Goal: Task Accomplishment & Management: Use online tool/utility

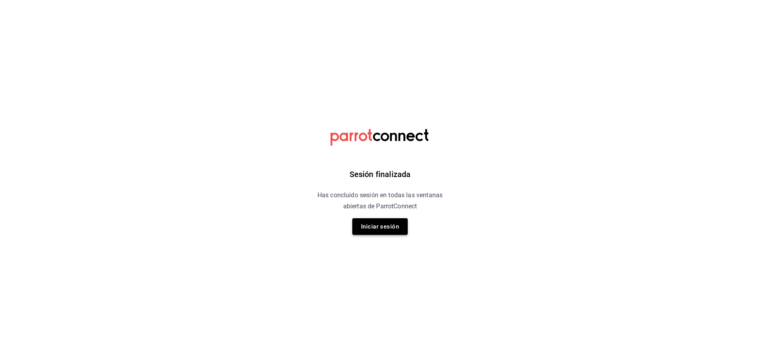
click at [377, 224] on button "Iniciar sesión" at bounding box center [379, 226] width 55 height 17
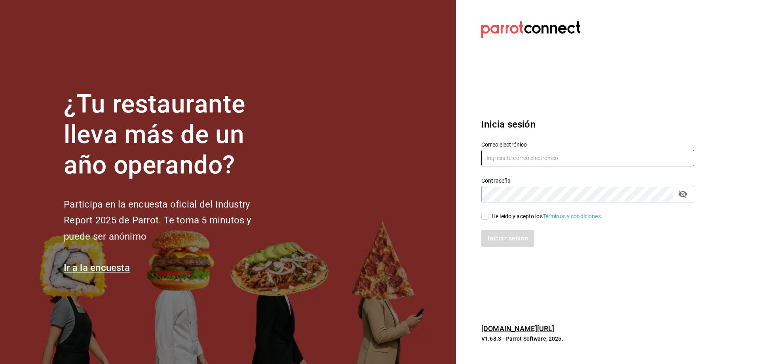
type input "riveratrejoasesoria@gmail.com"
click at [486, 218] on input "He leído y acepto los Términos y condiciones." at bounding box center [484, 215] width 7 height 7
checkbox input "true"
click at [500, 236] on button "Iniciar sesión" at bounding box center [508, 238] width 54 height 17
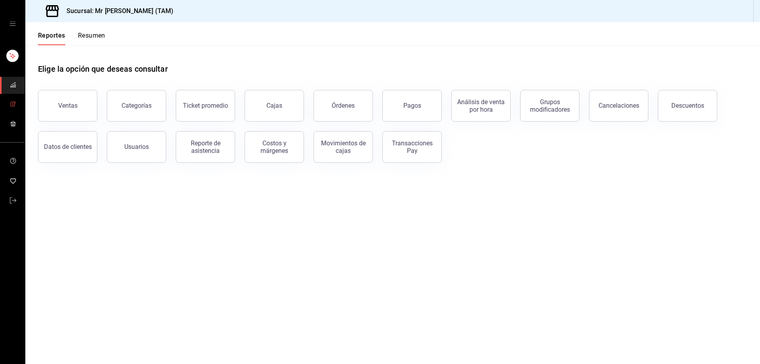
click at [13, 105] on icon "mailbox folders" at bounding box center [13, 104] width 6 height 6
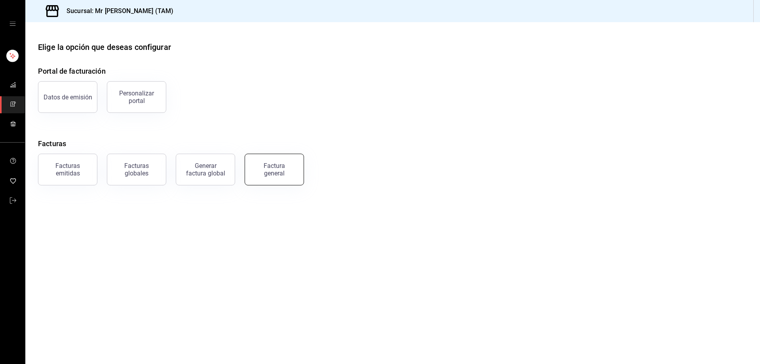
click at [279, 169] on div "Factura general" at bounding box center [274, 169] width 40 height 15
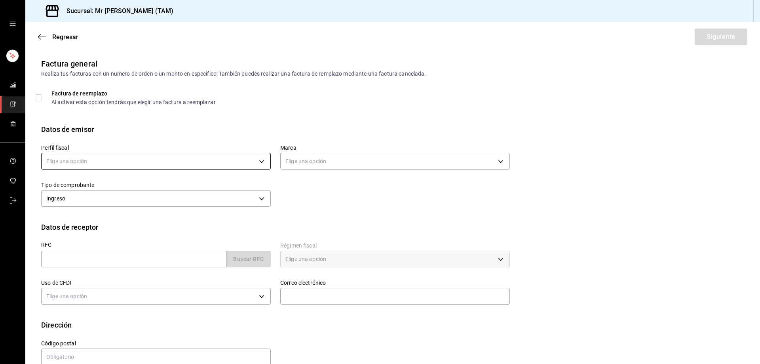
click at [181, 157] on body "Sucursal: Mr [PERSON_NAME] (TAM) Regresar Siguiente Factura general Realiza tus…" at bounding box center [380, 182] width 760 height 364
click at [153, 197] on li "[PERSON_NAME] [PERSON_NAME]" at bounding box center [155, 201] width 227 height 15
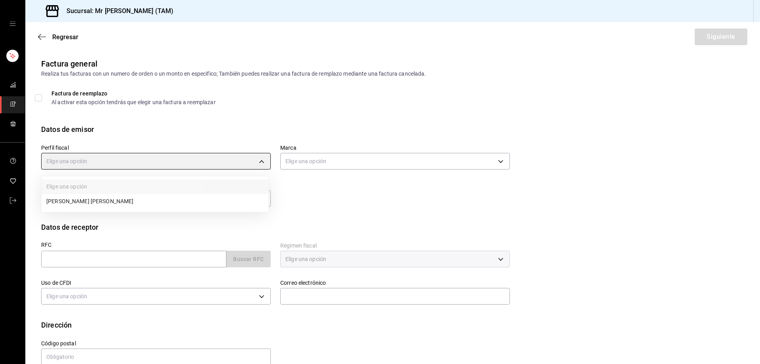
type input "81e23790-b5c9-42c9-a779-7127cee00b47"
type input "7082ddc5-3cea-471a-bd4f-d41619b848f0"
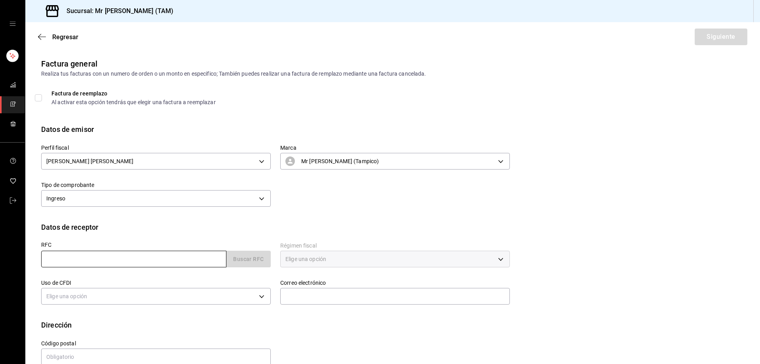
click at [115, 261] on input "text" at bounding box center [133, 258] width 185 height 17
paste input "SCO890622BT5"
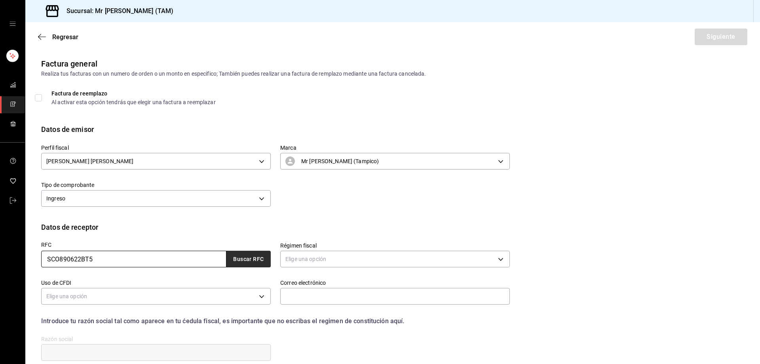
type input "SCO890622BT5"
click at [240, 263] on button "Buscar RFC" at bounding box center [248, 258] width 44 height 17
type input "[EMAIL_ADDRESS][DOMAIN_NAME]"
type input "91936"
type input "SISTEMAS [PERSON_NAME]"
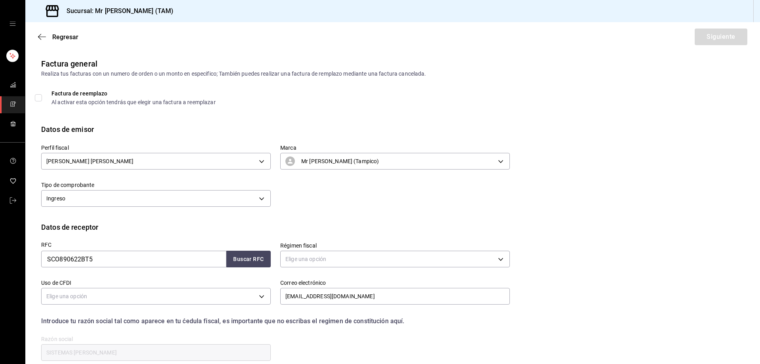
type input "601"
type input "G03"
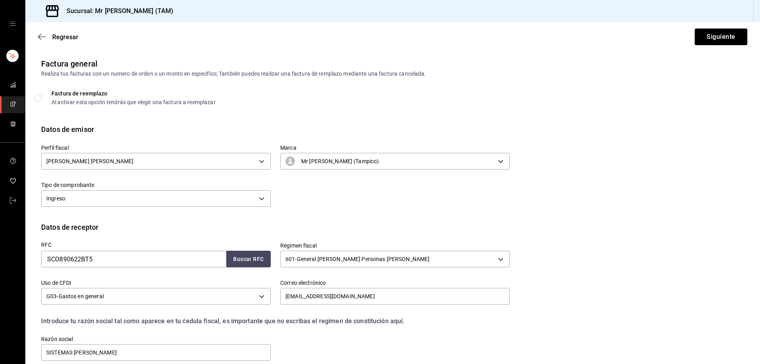
scroll to position [70, 0]
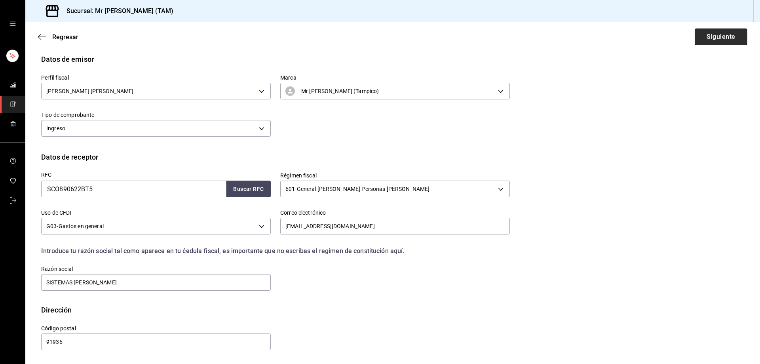
click at [724, 44] on button "Siguiente" at bounding box center [720, 36] width 53 height 17
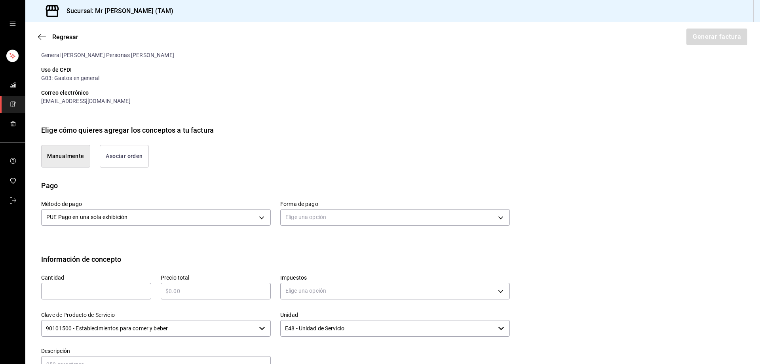
scroll to position [189, 0]
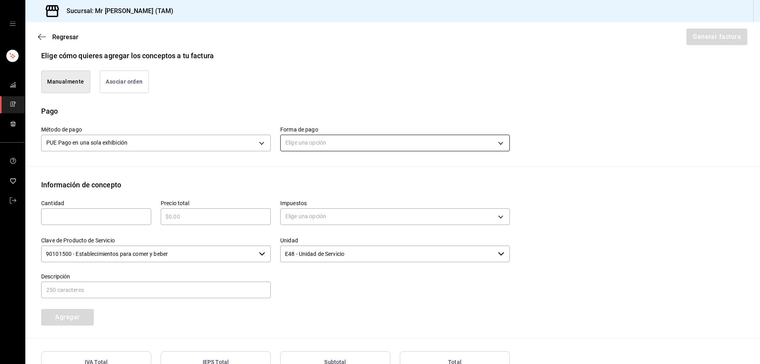
click at [334, 140] on body "Sucursal: Mr [PERSON_NAME] (TAM) Regresar Generar factura Emisor Perfil fiscal …" at bounding box center [380, 182] width 760 height 364
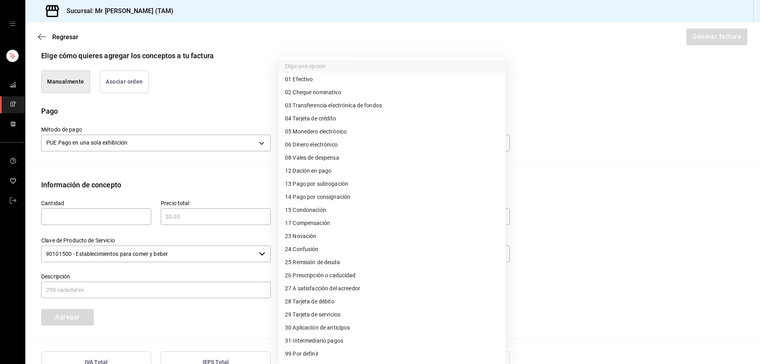
click at [303, 300] on span "28 Tarjeta de débito" at bounding box center [309, 301] width 49 height 8
type input "28"
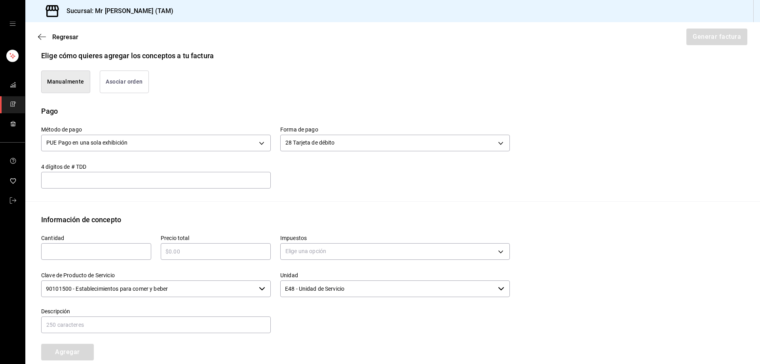
click at [204, 176] on input "text" at bounding box center [155, 179] width 229 height 9
type input "240"
click at [91, 249] on input "text" at bounding box center [96, 251] width 110 height 9
type input "1"
type input "$285"
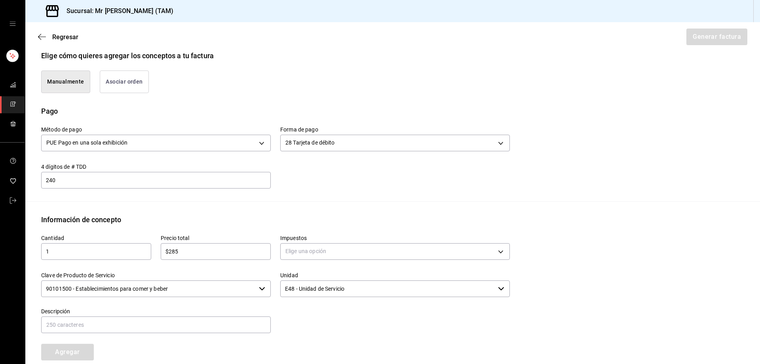
click at [318, 261] on div "Impuestos Elige una opción" at bounding box center [394, 248] width 229 height 28
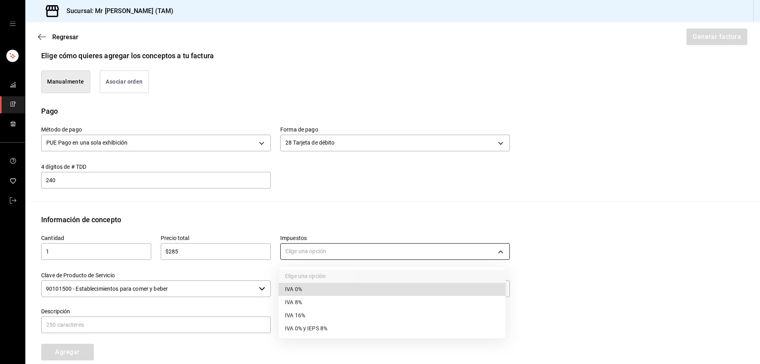
click at [318, 253] on body "Sucursal: Mr [PERSON_NAME] (TAM) Regresar Generar factura Emisor Perfil fiscal …" at bounding box center [380, 182] width 760 height 364
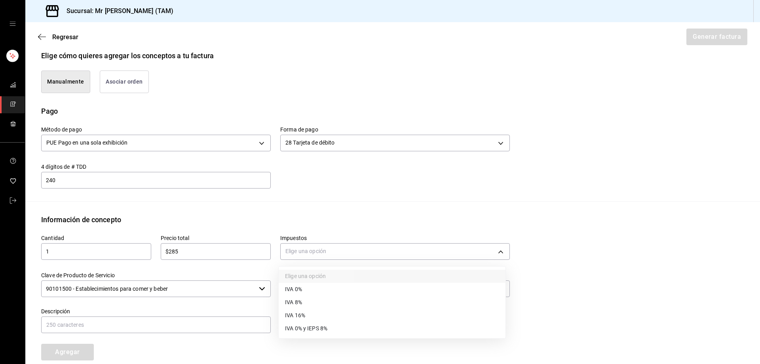
click at [302, 309] on li "IVA 16%" at bounding box center [392, 315] width 227 height 13
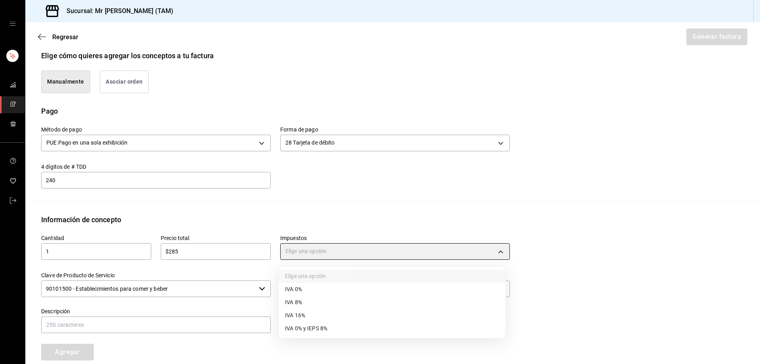
type input "IVA_16"
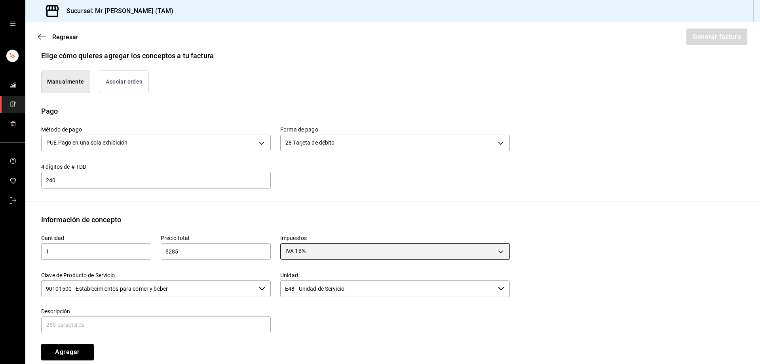
click at [202, 297] on div "Clave de Producto de Servicio 90101500 - Establecimientos para comer y beber ​" at bounding box center [155, 284] width 229 height 27
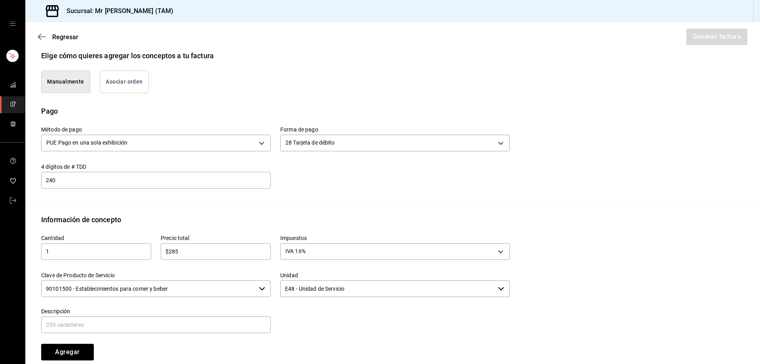
click at [203, 288] on input "90101500 - Establecimientos para comer y beber" at bounding box center [148, 288] width 214 height 17
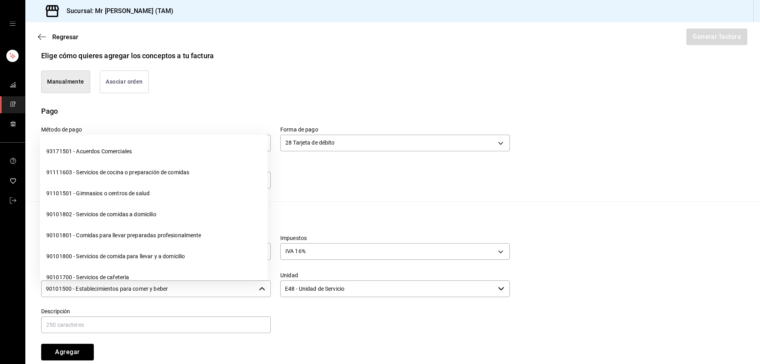
click at [203, 288] on input "90101500 - Establecimientos para comer y beber" at bounding box center [148, 288] width 214 height 17
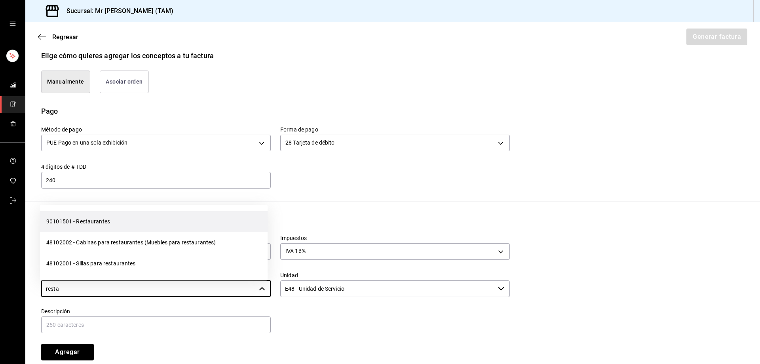
click at [159, 220] on li "90101501 - Restaurantes" at bounding box center [154, 221] width 228 height 21
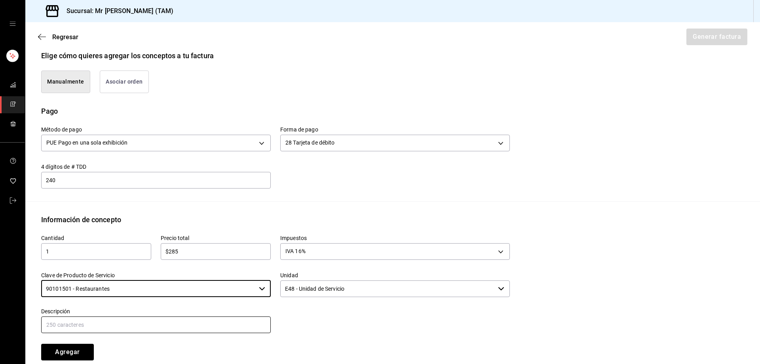
type input "90101501 - Restaurantes"
click at [180, 324] on input "text" at bounding box center [155, 324] width 229 height 17
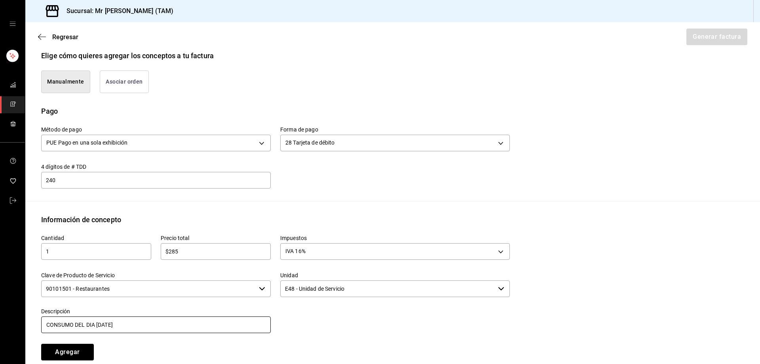
click at [100, 327] on input "CONSUMO DEL DIA [DATE]" at bounding box center [155, 324] width 229 height 17
click at [166, 320] on input "CONSUMO DEL DIA [DATE]" at bounding box center [155, 324] width 229 height 17
type input "CONSUMO DEL DIA [DATE]"
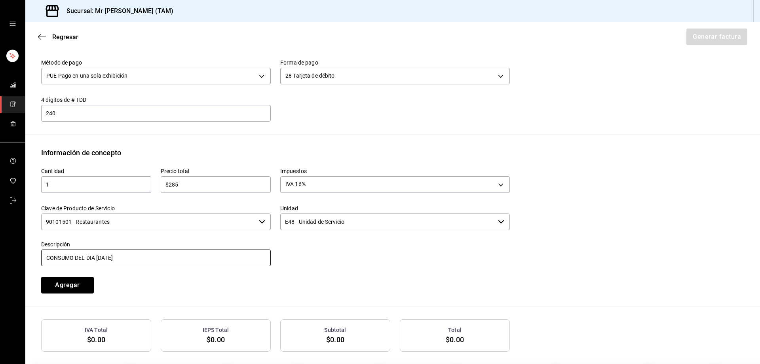
scroll to position [291, 0]
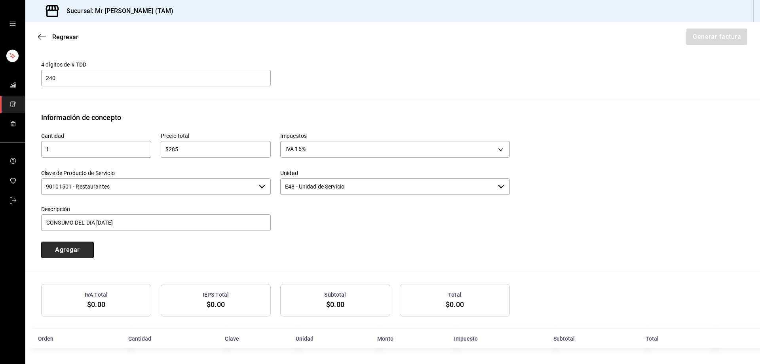
click at [83, 247] on button "Agregar" at bounding box center [67, 249] width 53 height 17
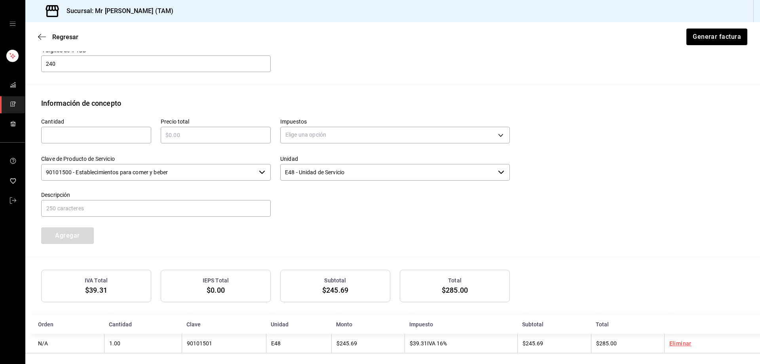
scroll to position [311, 0]
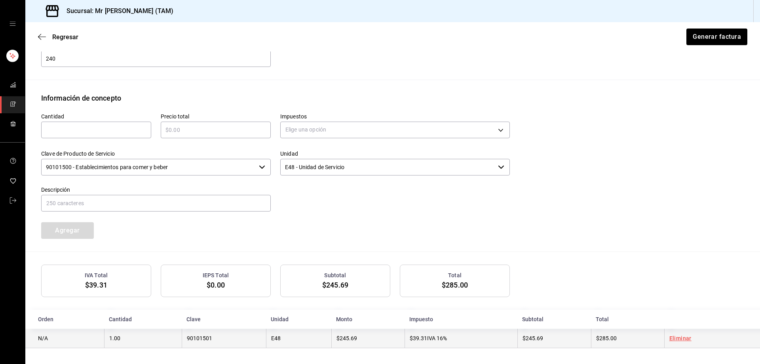
click at [296, 339] on td "E48" at bounding box center [298, 337] width 65 height 19
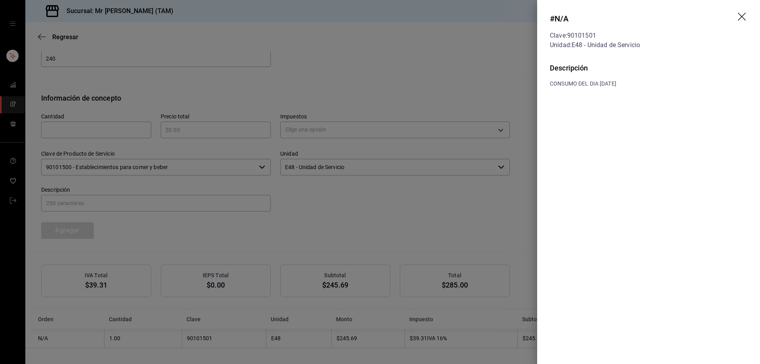
click at [742, 15] on icon "drag" at bounding box center [742, 17] width 9 height 9
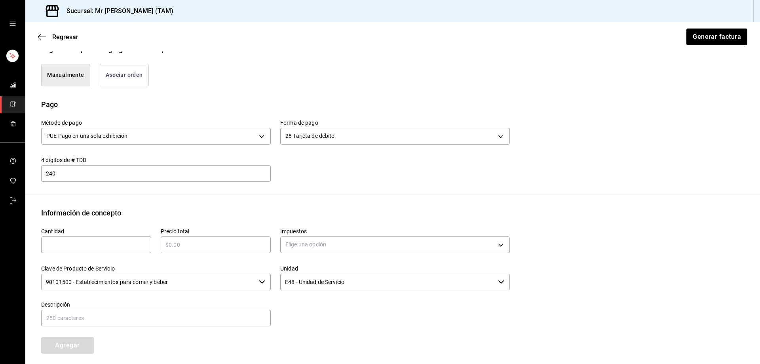
scroll to position [192, 0]
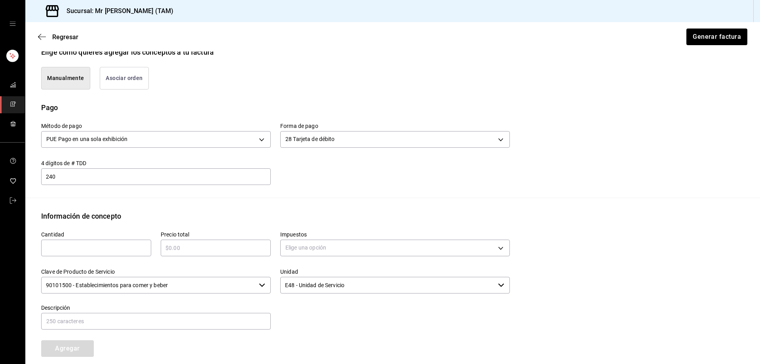
click at [723, 46] on div "Regresar Generar factura" at bounding box center [392, 36] width 734 height 29
click at [722, 35] on button "Generar factura" at bounding box center [716, 36] width 62 height 17
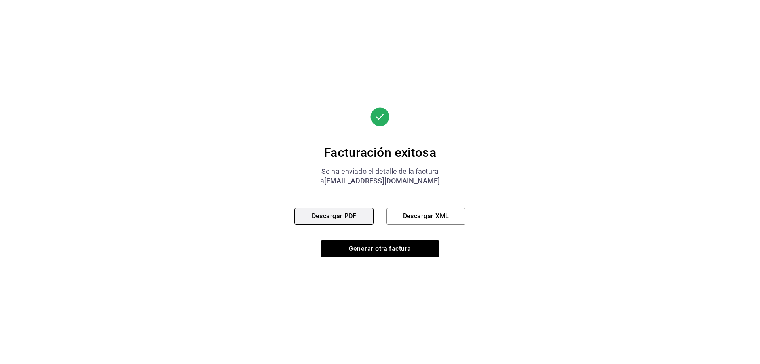
click at [356, 216] on button "Descargar PDF" at bounding box center [333, 216] width 79 height 17
click at [396, 218] on button "Descargar XML" at bounding box center [425, 216] width 79 height 17
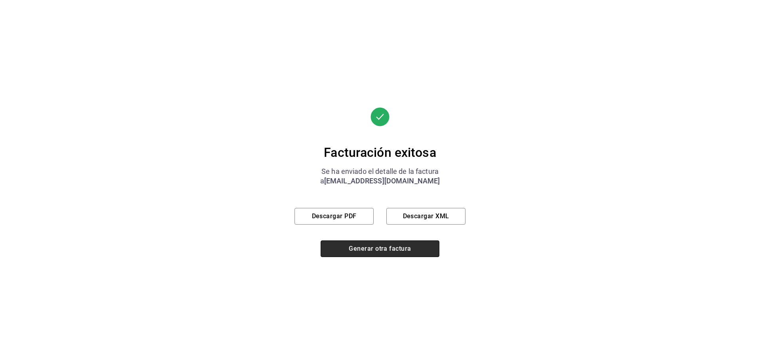
click at [384, 245] on button "Generar otra factura" at bounding box center [379, 248] width 119 height 17
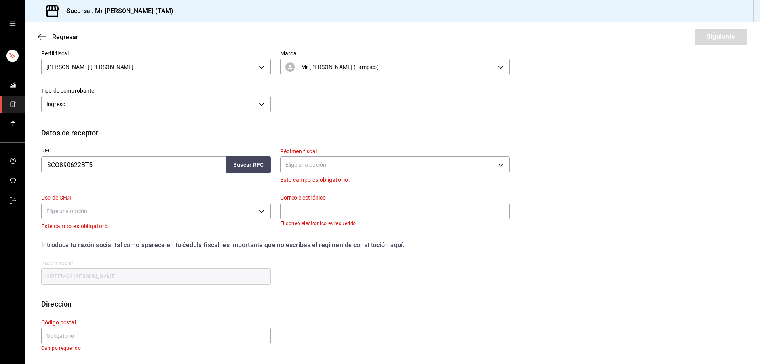
scroll to position [15, 0]
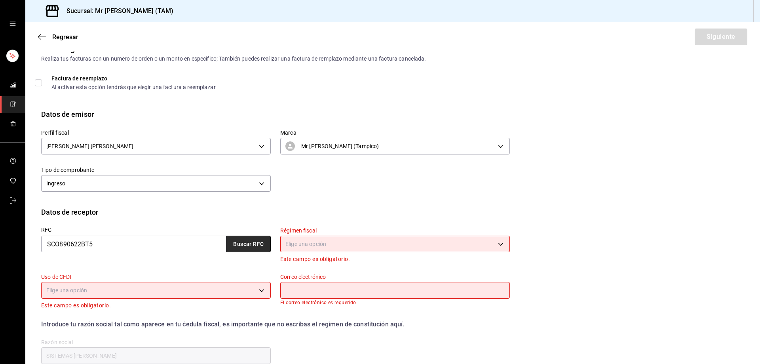
click at [256, 241] on button "Buscar RFC" at bounding box center [248, 243] width 44 height 17
type input "[EMAIL_ADDRESS][DOMAIN_NAME]"
type input "91936"
type input "601"
type input "G03"
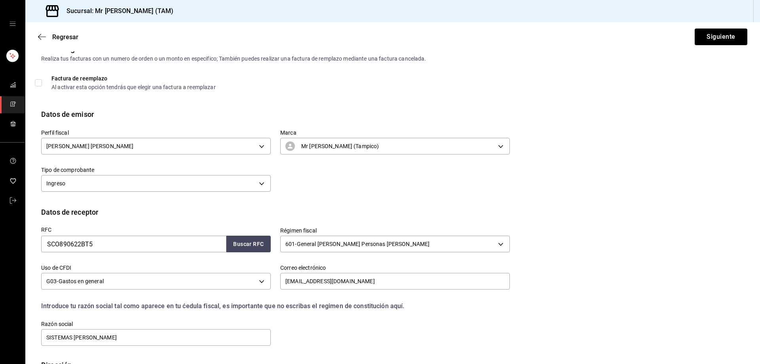
scroll to position [70, 0]
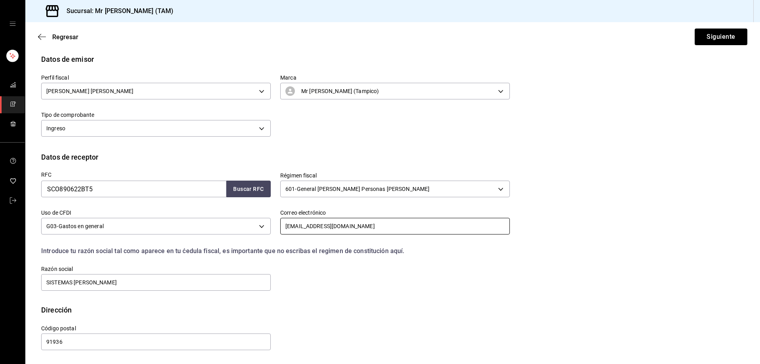
click at [389, 224] on input "[EMAIL_ADDRESS][DOMAIN_NAME]" at bounding box center [394, 226] width 229 height 17
click at [391, 228] on input "[EMAIL_ADDRESS][DOMAIN_NAME]" at bounding box center [394, 226] width 229 height 17
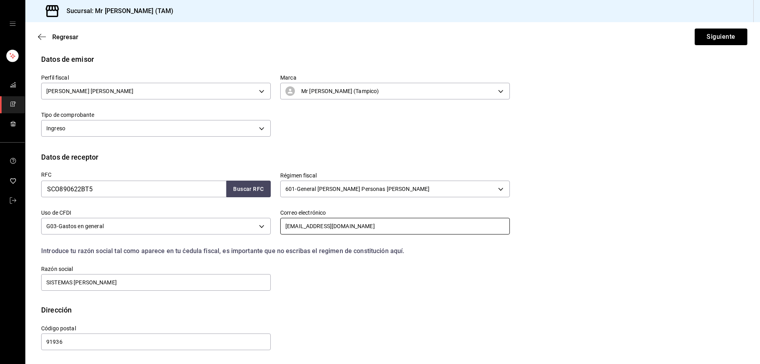
paste input "[EMAIL_ADDRESS][DOMAIN_NAME]"
type input "[EMAIL_ADDRESS][DOMAIN_NAME]"
click at [713, 35] on button "Siguiente" at bounding box center [720, 36] width 53 height 17
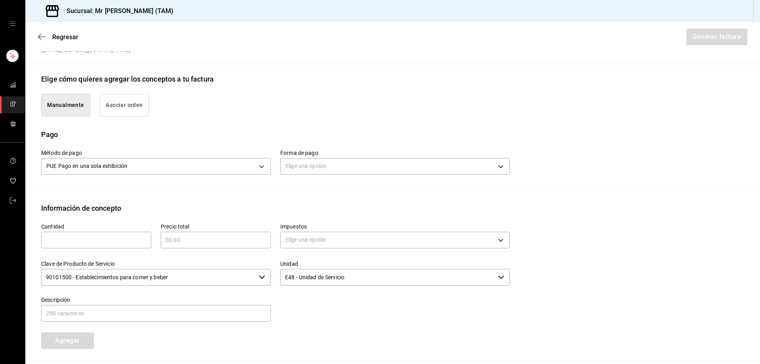
scroll to position [189, 0]
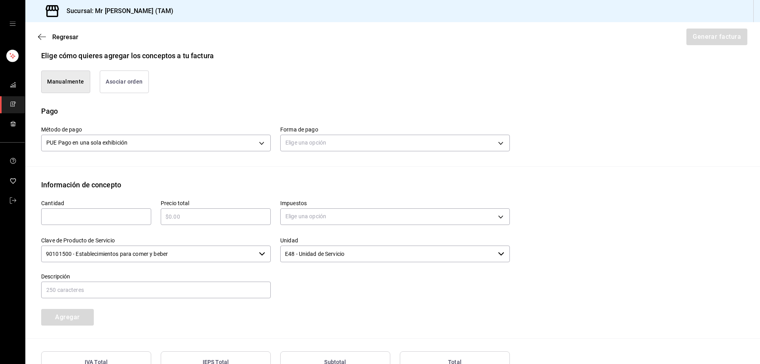
click at [106, 223] on div "​" at bounding box center [96, 216] width 110 height 17
type input "1"
type input "$260"
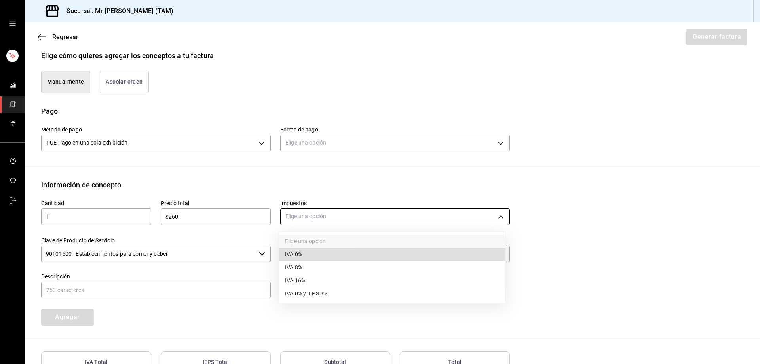
click at [347, 220] on body "Sucursal: Mr [PERSON_NAME] (TAM) Regresar Generar factura Emisor Perfil fiscal …" at bounding box center [380, 182] width 760 height 364
click at [304, 277] on span "IVA 16%" at bounding box center [295, 280] width 20 height 8
type input "IVA_16"
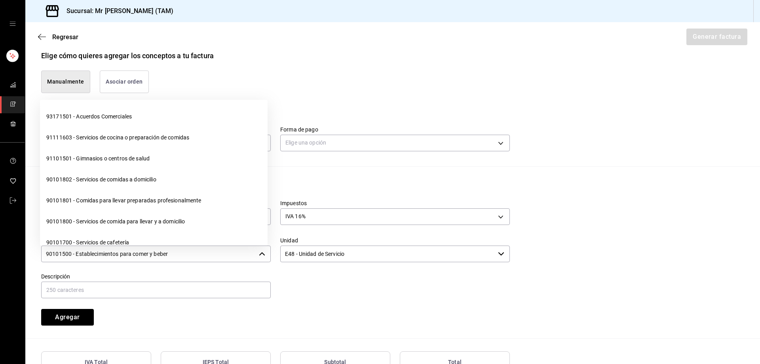
click at [209, 248] on input "90101500 - Establecimientos para comer y beber" at bounding box center [148, 253] width 214 height 17
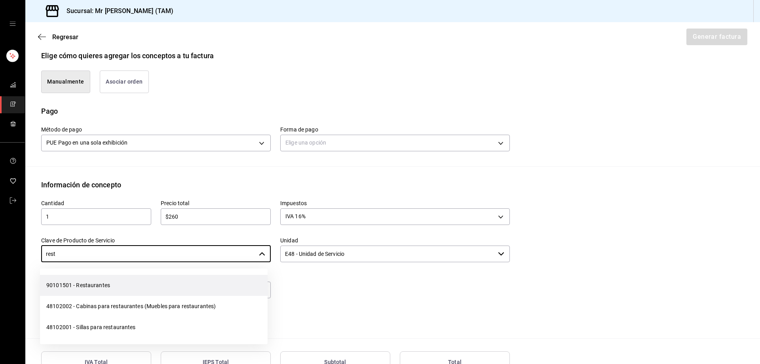
click at [102, 279] on li "90101501 - Restaurantes" at bounding box center [154, 285] width 228 height 21
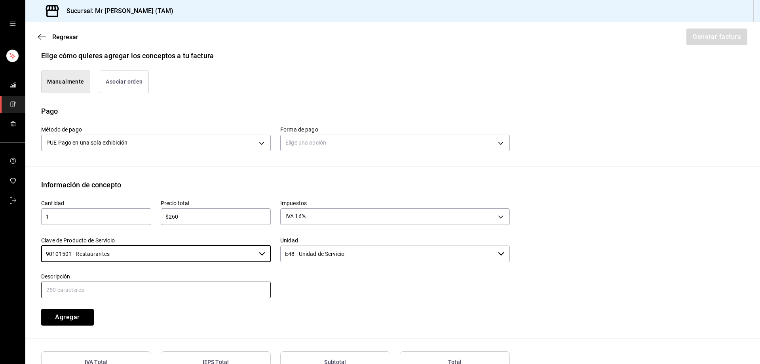
type input "90101501 - Restaurantes"
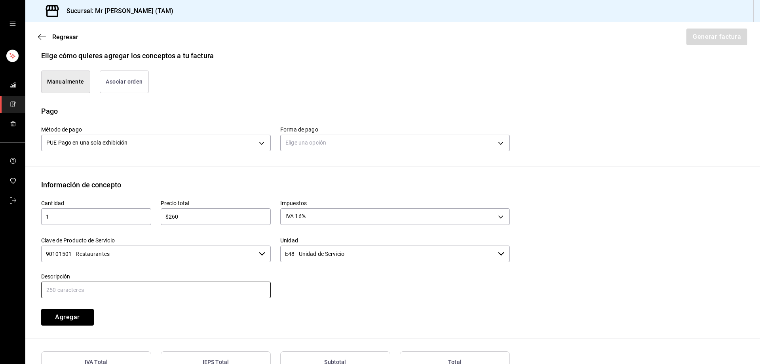
click at [101, 294] on input "text" at bounding box center [155, 289] width 229 height 17
click at [97, 290] on input "CONSUMO DEL DIA [DATE]" at bounding box center [155, 289] width 229 height 17
type input "CONSUMO DEL DIA [DATE]"
click at [324, 139] on body "Sucursal: Mr [PERSON_NAME] (TAM) Regresar Generar factura Emisor Perfil fiscal …" at bounding box center [380, 182] width 760 height 364
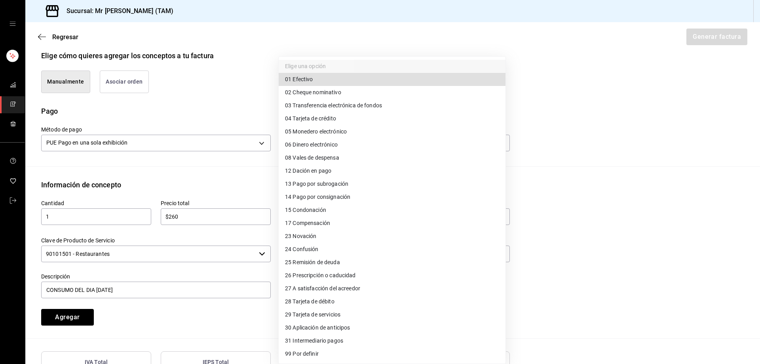
click at [301, 304] on span "28 Tarjeta de débito" at bounding box center [309, 301] width 49 height 8
type input "28"
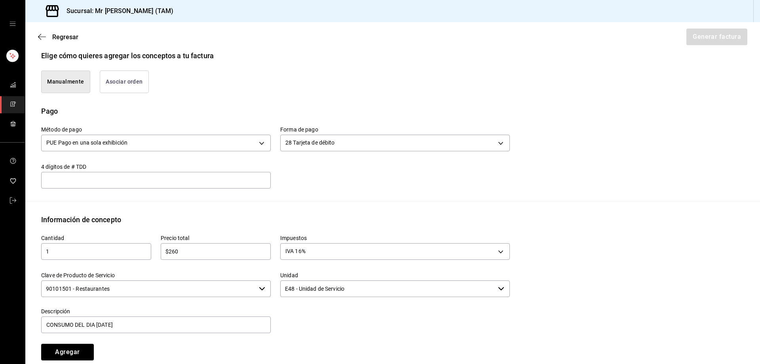
click at [232, 179] on input "text" at bounding box center [155, 179] width 229 height 9
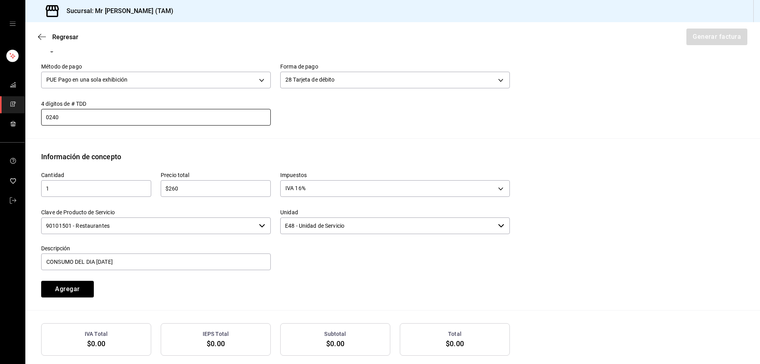
scroll to position [291, 0]
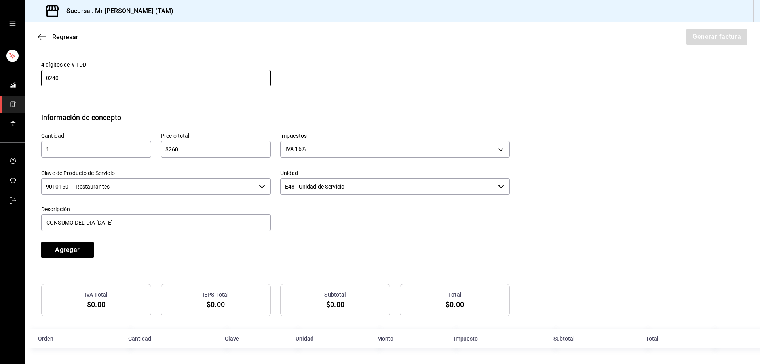
type input "240"
click at [162, 239] on div "Cantidad 1 ​ Precio total $260 ​ Impuestos IVA 16% IVA_16 Clave de Producto de …" at bounding box center [271, 190] width 478 height 135
click at [61, 244] on button "Agregar" at bounding box center [67, 249] width 53 height 17
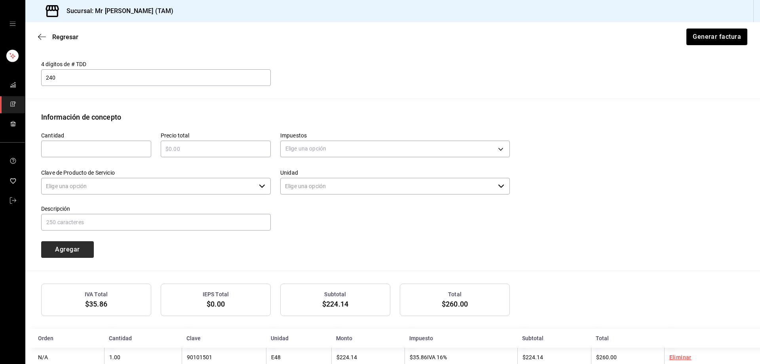
type input "90101500 - Establecimientos para comer y beber"
type input "E48 - Unidad de Servicio"
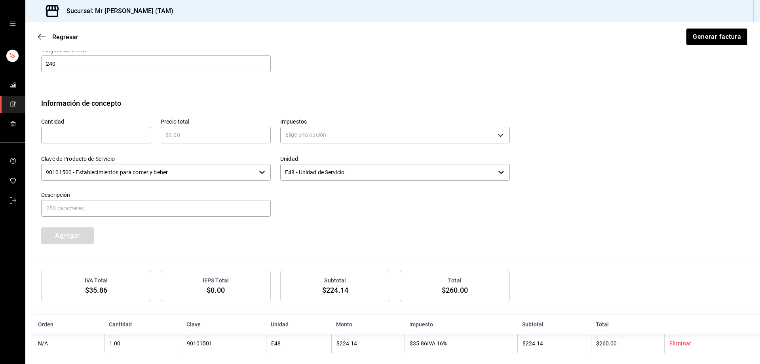
scroll to position [311, 0]
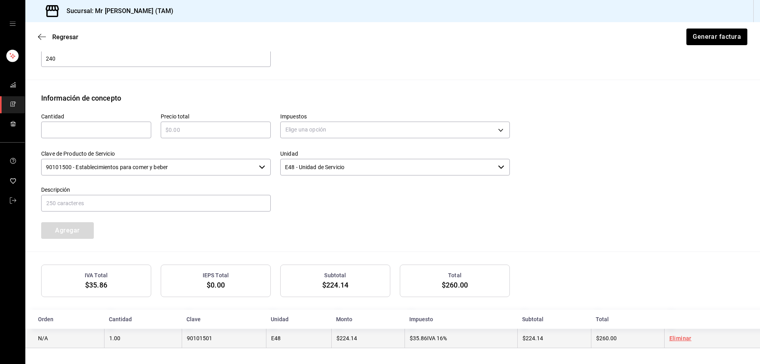
click at [416, 339] on span "$35.86" at bounding box center [418, 338] width 17 height 6
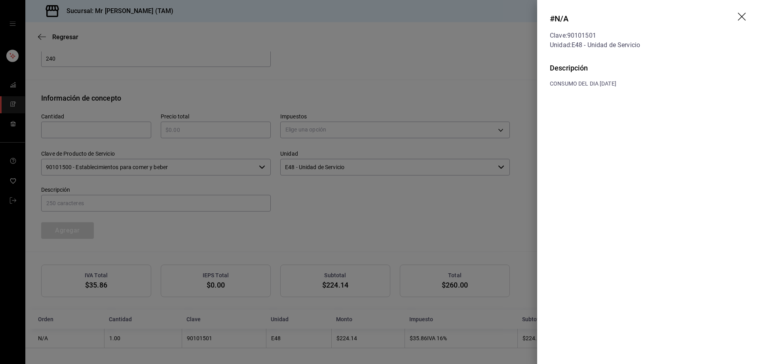
click at [739, 17] on icon "drag" at bounding box center [742, 17] width 9 height 9
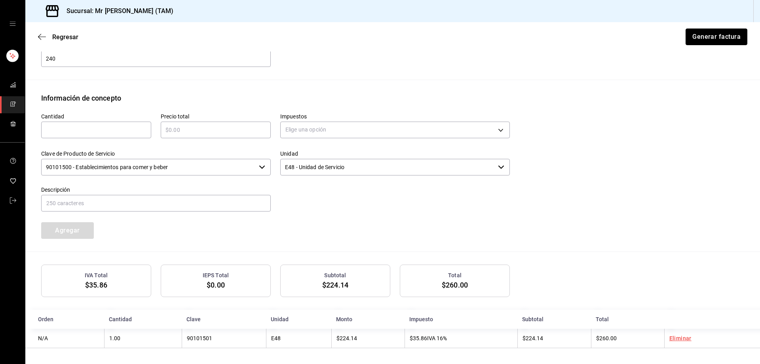
drag, startPoint x: 698, startPoint y: 40, endPoint x: 522, endPoint y: 148, distance: 206.2
click at [522, 148] on main "Regresar Generar factura Emisor Perfil fiscal [PERSON_NAME] [PERSON_NAME] Tipo …" at bounding box center [392, 38] width 734 height 652
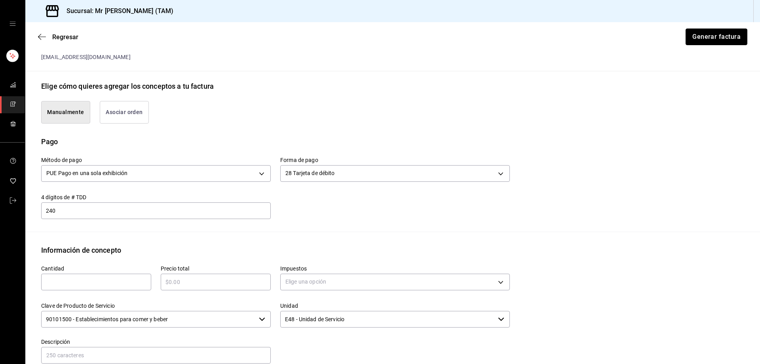
scroll to position [153, 0]
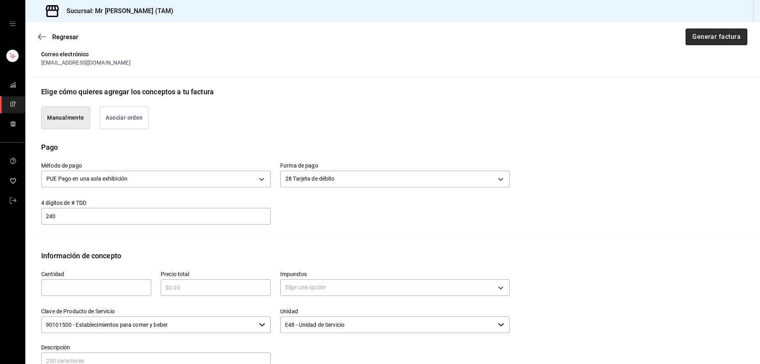
click at [686, 36] on button "Generar factura" at bounding box center [716, 36] width 62 height 17
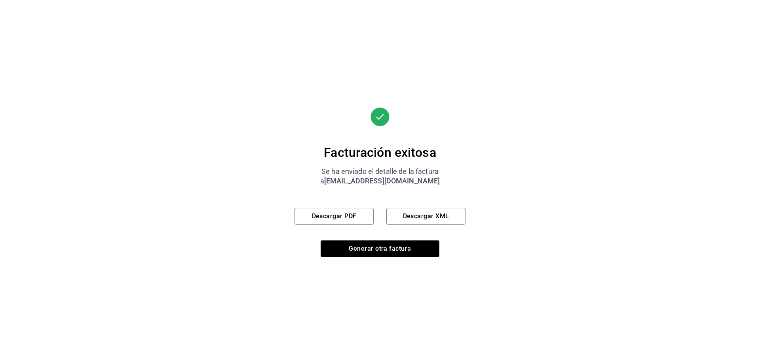
click at [357, 226] on div "Facturación exitosa Se ha enviado el detalle de la factura a [EMAIL_ADDRESS][DO…" at bounding box center [379, 182] width 171 height 150
click at [357, 220] on button "Descargar PDF" at bounding box center [333, 216] width 79 height 17
click at [417, 208] on button "Descargar XML" at bounding box center [425, 216] width 79 height 17
click at [339, 214] on button "Descargar PDF" at bounding box center [333, 216] width 79 height 17
click at [329, 222] on button "Descargar PDF" at bounding box center [333, 216] width 79 height 17
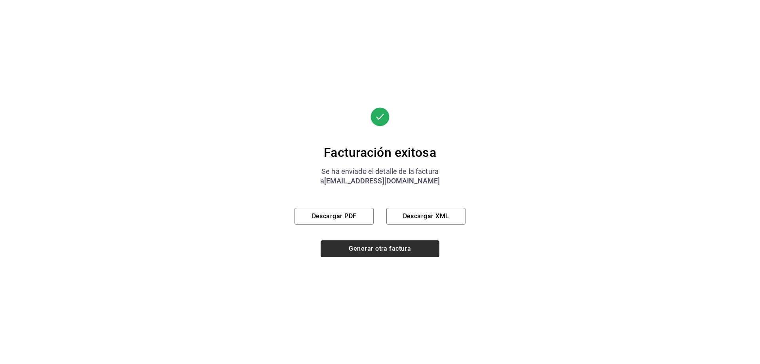
click at [410, 246] on button "Generar otra factura" at bounding box center [379, 248] width 119 height 17
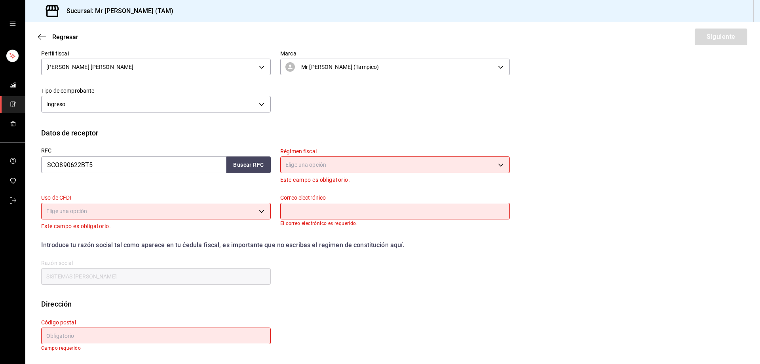
scroll to position [15, 0]
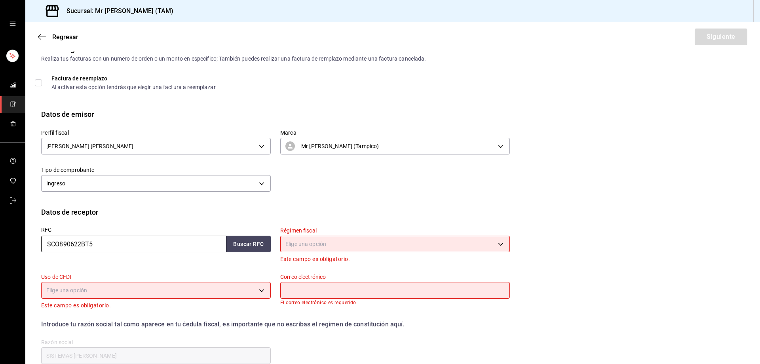
click at [178, 245] on input "SCO890622BT5" at bounding box center [133, 243] width 185 height 17
paste input "AIMA720322A2A"
type input "AIMA720322A2A"
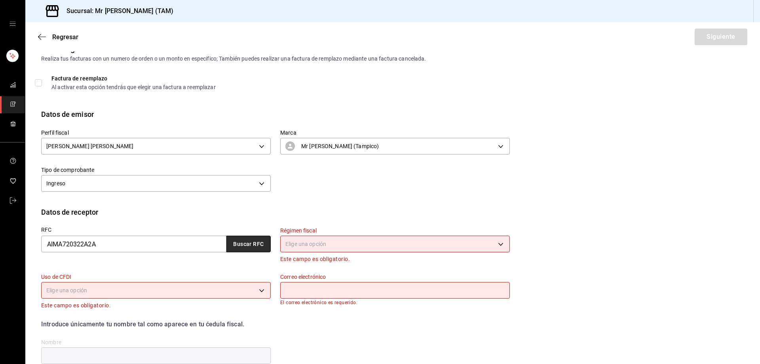
click at [237, 248] on button "Buscar RFC" at bounding box center [248, 243] width 44 height 17
type input "[EMAIL_ADDRESS][DOMAIN_NAME]"
type input "[PERSON_NAME]"
type input "10600"
type input "612"
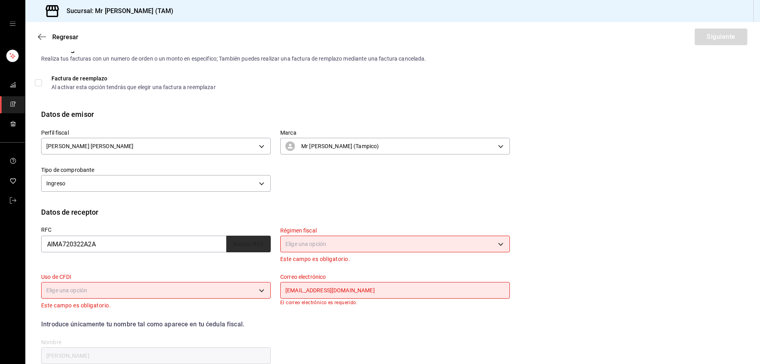
type input "G03"
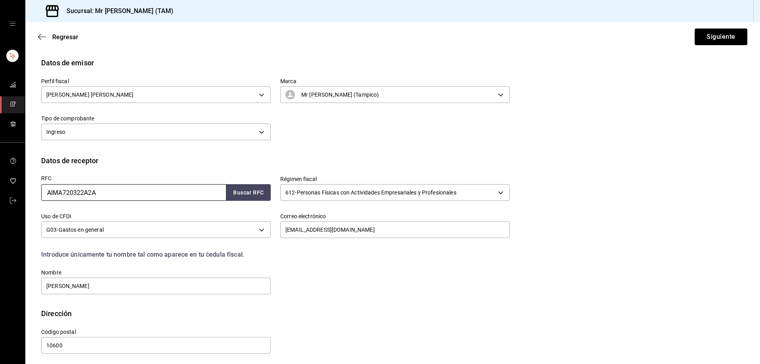
scroll to position [70, 0]
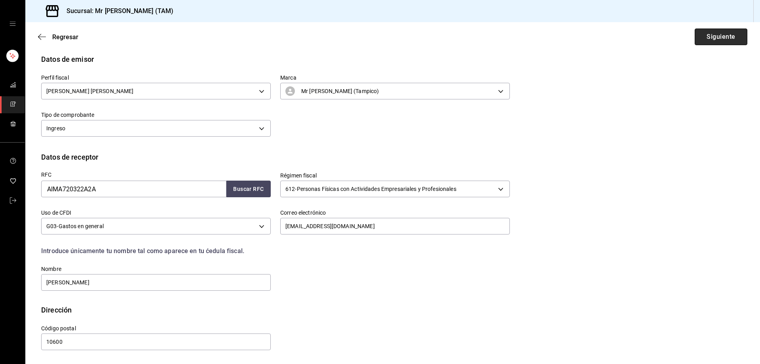
click at [702, 35] on button "Siguiente" at bounding box center [720, 36] width 53 height 17
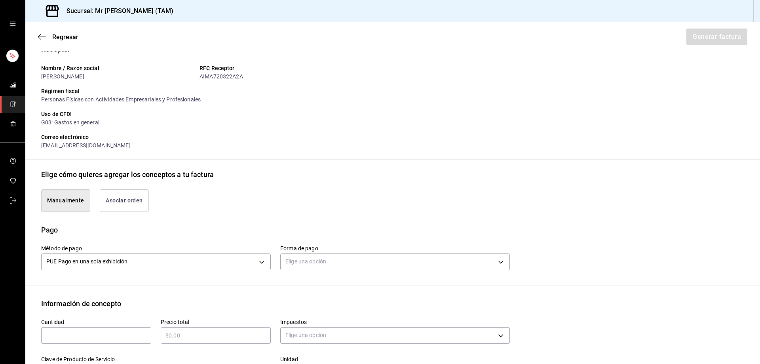
scroll to position [189, 0]
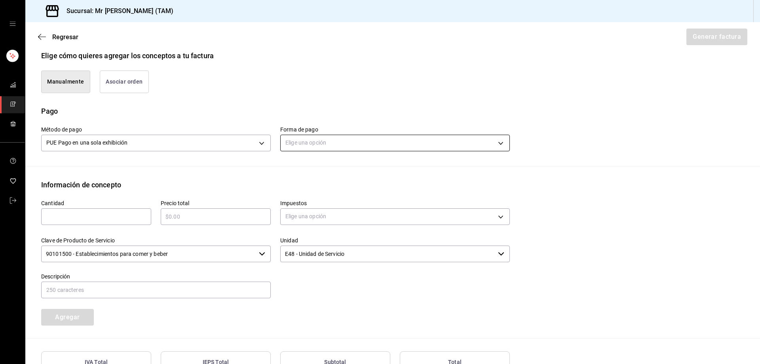
click at [332, 135] on body "Sucursal: Mr [PERSON_NAME] (TAM) Regresar Generar factura Emisor Perfil fiscal …" at bounding box center [380, 182] width 760 height 364
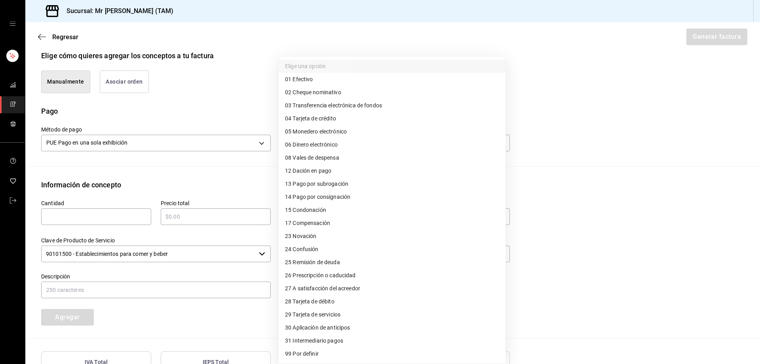
click at [300, 297] on span "28 Tarjeta de débito" at bounding box center [309, 301] width 49 height 8
type input "28"
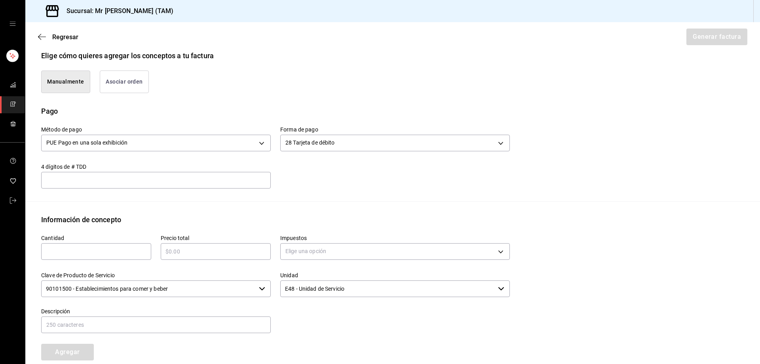
click at [190, 178] on input "text" at bounding box center [155, 179] width 229 height 9
type input "3590"
type input "1"
type input "$4"
type input "$1095"
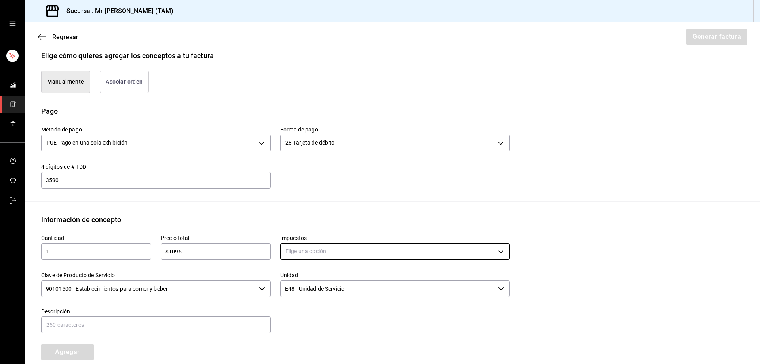
click at [307, 248] on body "Sucursal: Mr [PERSON_NAME] (TAM) Regresar Generar factura Emisor Perfil fiscal …" at bounding box center [380, 182] width 760 height 364
click at [297, 320] on li "IVA 16%" at bounding box center [392, 315] width 227 height 13
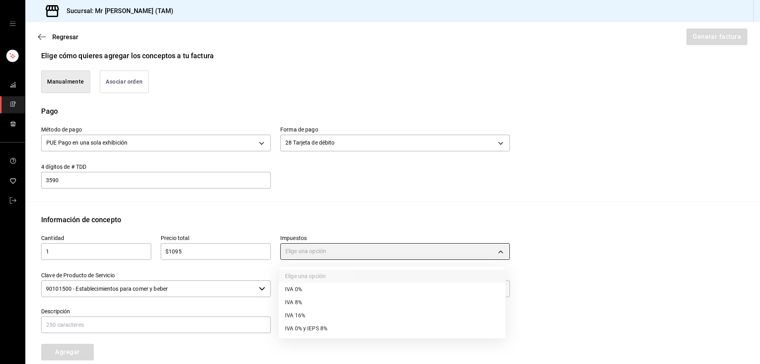
type input "IVA_16"
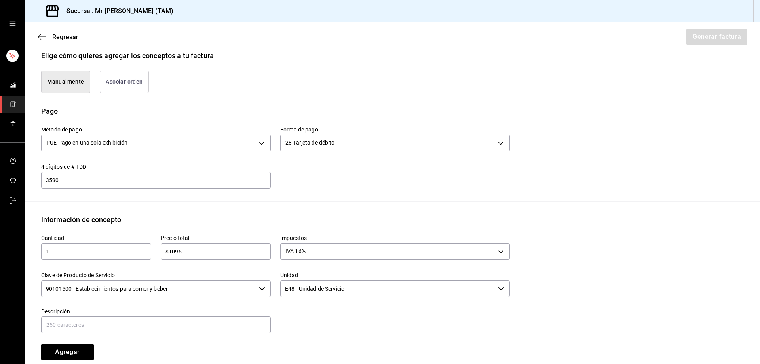
click at [199, 285] on input "90101500 - Establecimientos para comer y beber" at bounding box center [148, 288] width 214 height 17
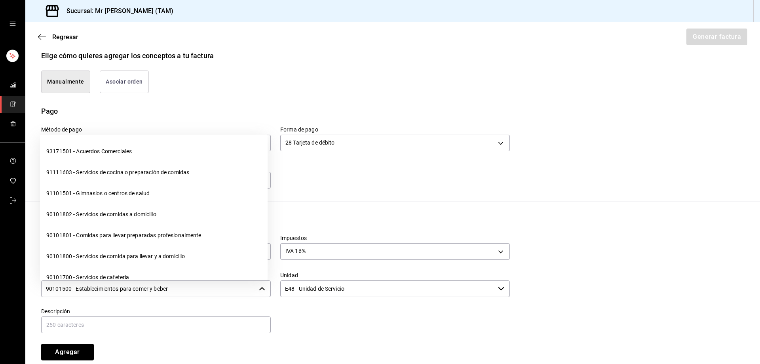
click at [199, 285] on input "90101500 - Establecimientos para comer y beber" at bounding box center [148, 288] width 214 height 17
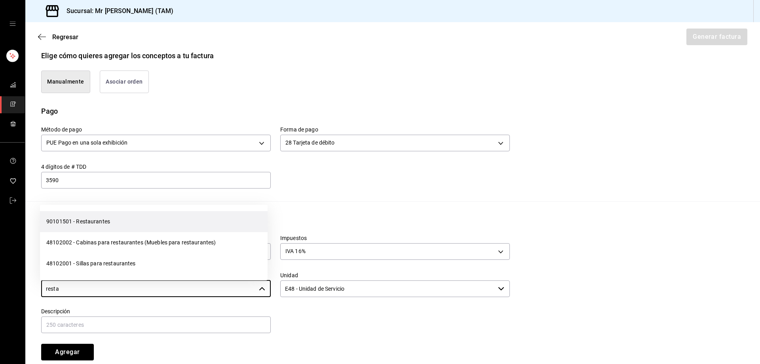
click at [165, 218] on li "90101501 - Restaurantes" at bounding box center [154, 221] width 228 height 21
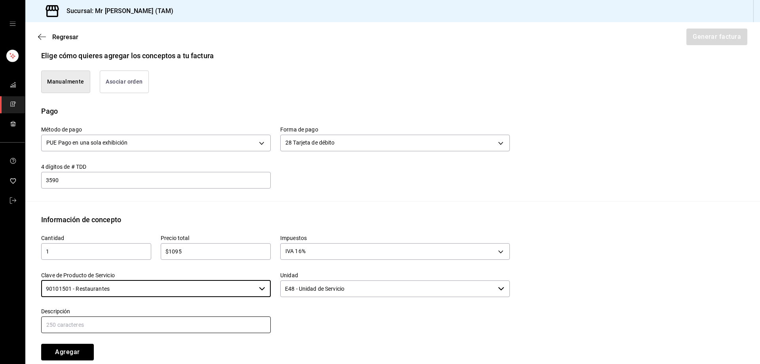
type input "90101501 - Restaurantes"
click at [216, 332] on input "text" at bounding box center [155, 324] width 229 height 17
click at [109, 322] on input "text" at bounding box center [155, 324] width 229 height 17
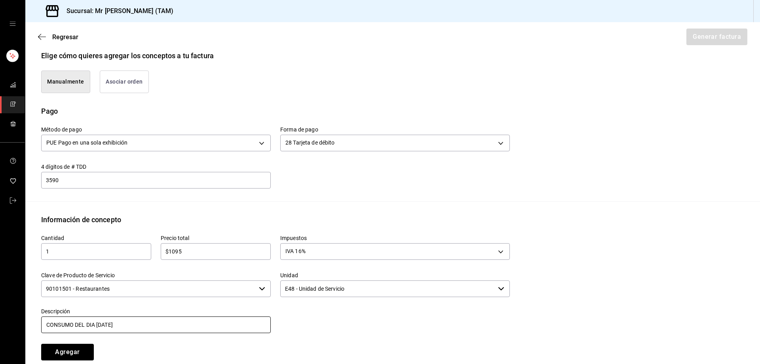
click at [101, 329] on input "CONSUMO DEL DIA [DATE]" at bounding box center [155, 324] width 229 height 17
type input "CONSUMO DEL DIA [DATE]"
click at [72, 353] on button "Agregar" at bounding box center [67, 351] width 53 height 17
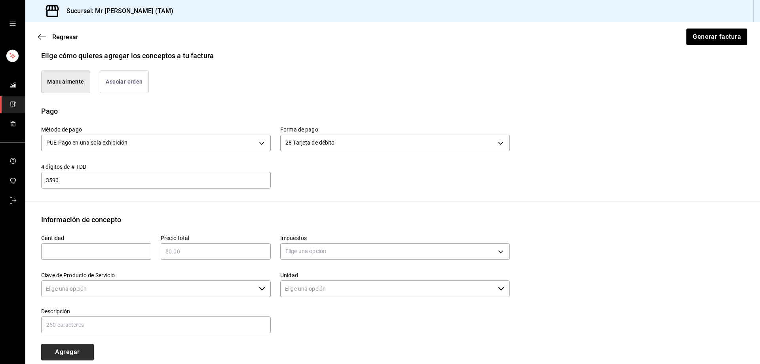
type input "90101500 - Establecimientos para comer y beber"
type input "E48 - Unidad de Servicio"
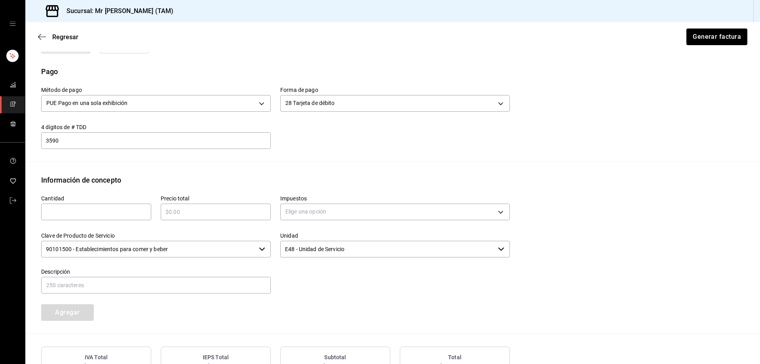
click at [102, 215] on input "text" at bounding box center [96, 211] width 110 height 9
type input "1"
type input "$109.50"
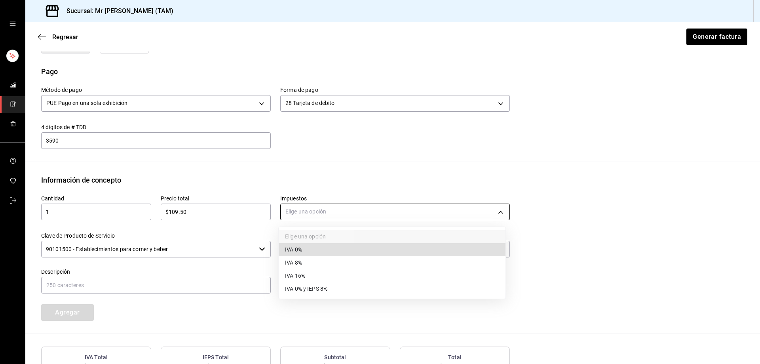
click at [335, 208] on body "Sucursal: Mr [PERSON_NAME] (TAM) Regresar Generar factura Emisor Perfil fiscal …" at bounding box center [380, 182] width 760 height 364
click at [301, 255] on li "IVA 0%" at bounding box center [392, 249] width 227 height 13
type input "IVA_0"
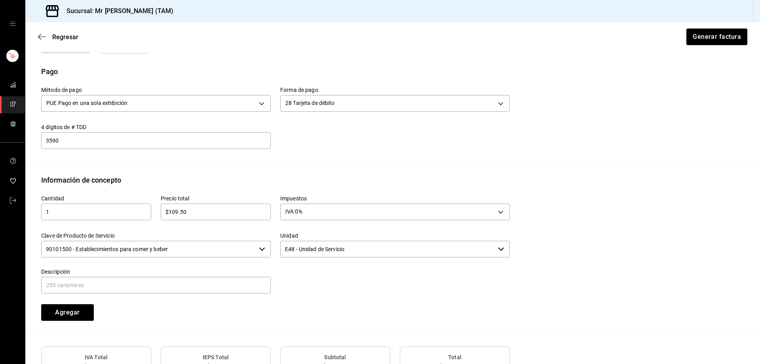
click at [214, 250] on input "90101500 - Establecimientos para comer y beber" at bounding box center [148, 249] width 214 height 17
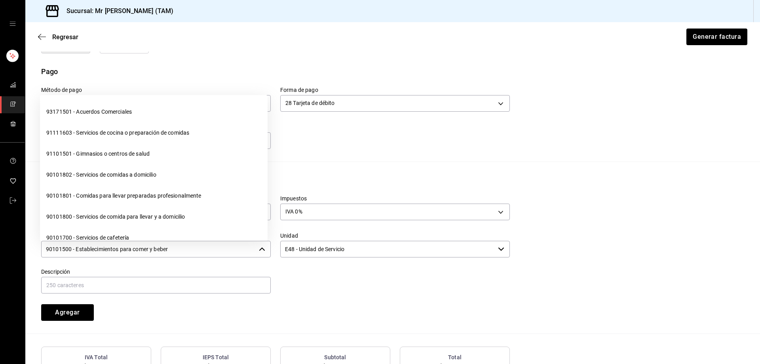
click at [214, 250] on input "90101500 - Establecimientos para comer y beber" at bounding box center [148, 249] width 214 height 17
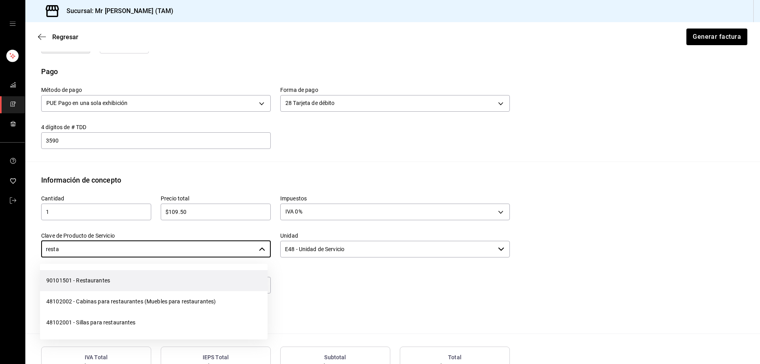
click at [196, 283] on li "90101501 - Restaurantes" at bounding box center [154, 280] width 228 height 21
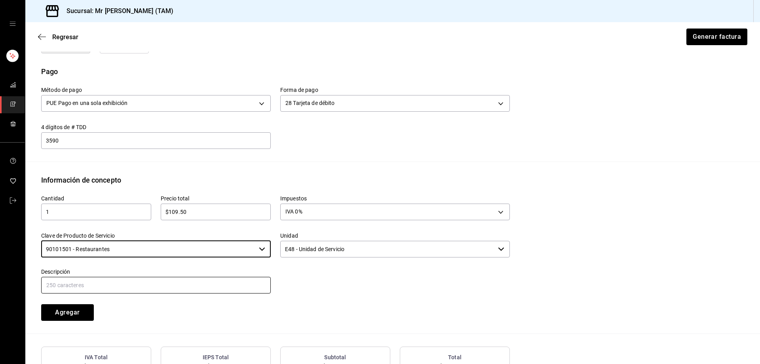
type input "90101501 - Restaurantes"
click at [127, 282] on input "text" at bounding box center [155, 285] width 229 height 17
type input "PROPINA"
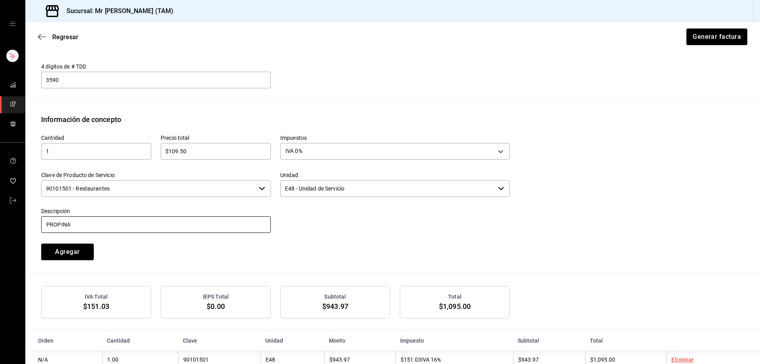
scroll to position [307, 0]
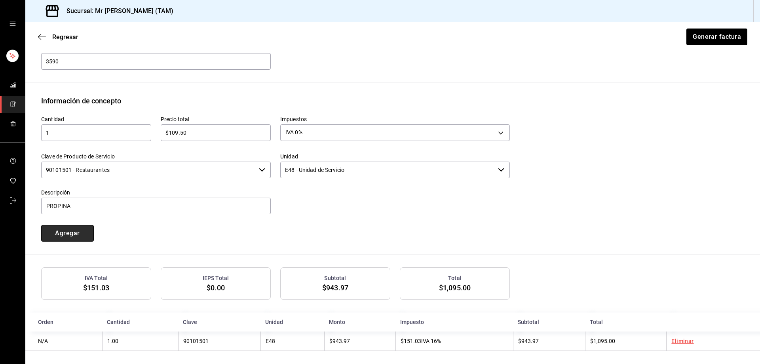
click at [71, 233] on button "Agregar" at bounding box center [67, 233] width 53 height 17
type input "90101500 - Establecimientos para comer y beber"
type input "E48 - Unidad de Servicio"
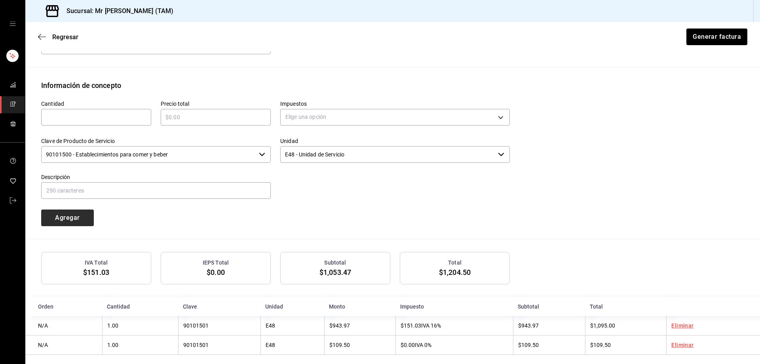
scroll to position [331, 0]
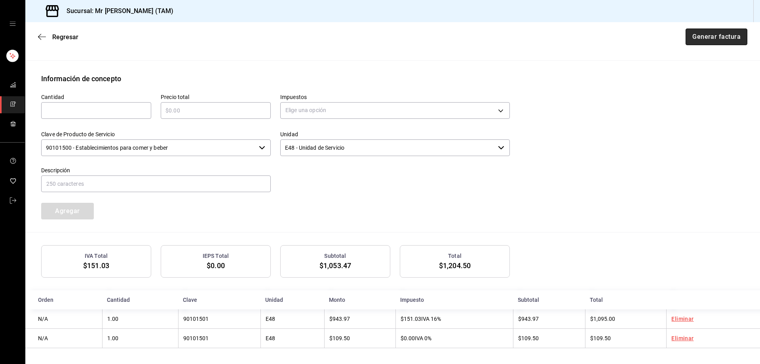
click at [721, 36] on button "Generar factura" at bounding box center [716, 36] width 62 height 17
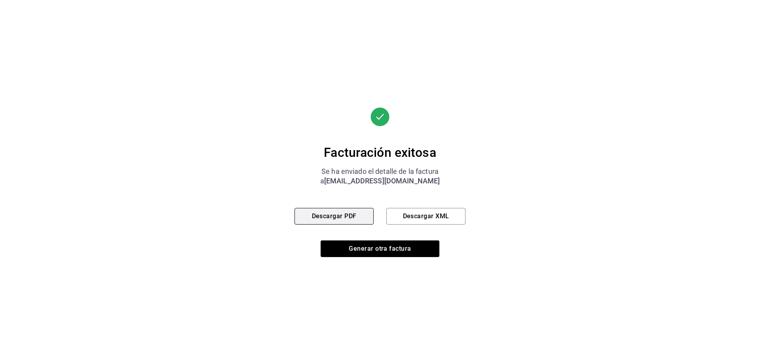
click at [350, 215] on button "Descargar PDF" at bounding box center [333, 216] width 79 height 17
click at [417, 213] on button "Descargar XML" at bounding box center [425, 216] width 79 height 17
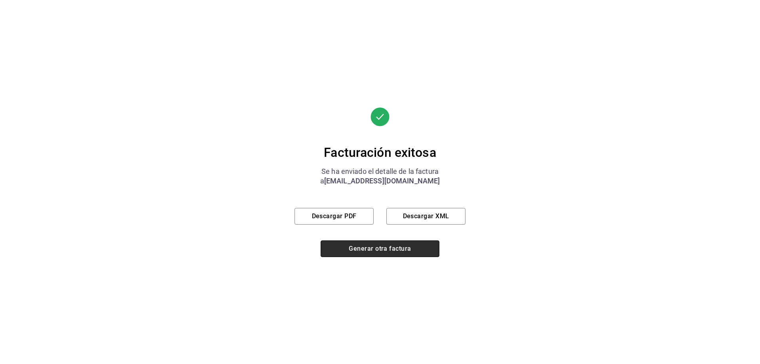
click at [391, 249] on button "Generar otra factura" at bounding box center [379, 248] width 119 height 17
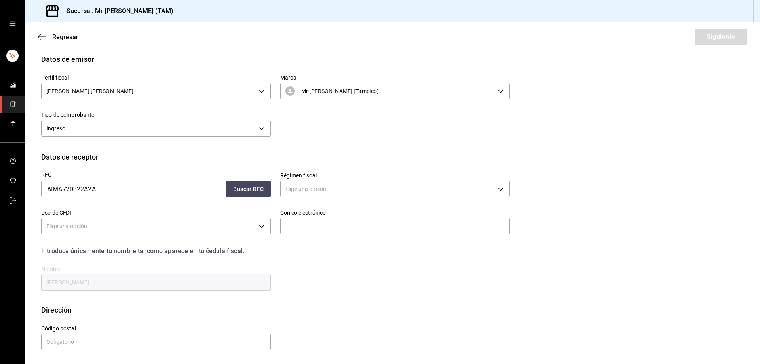
scroll to position [15, 0]
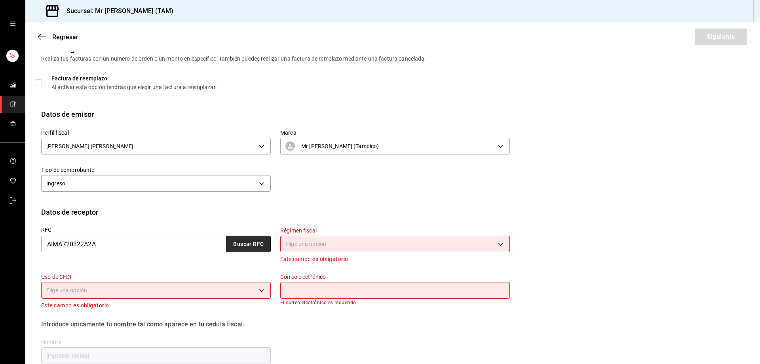
click at [244, 239] on button "Buscar RFC" at bounding box center [248, 243] width 44 height 17
type input "[EMAIL_ADDRESS][DOMAIN_NAME]"
type input "10600"
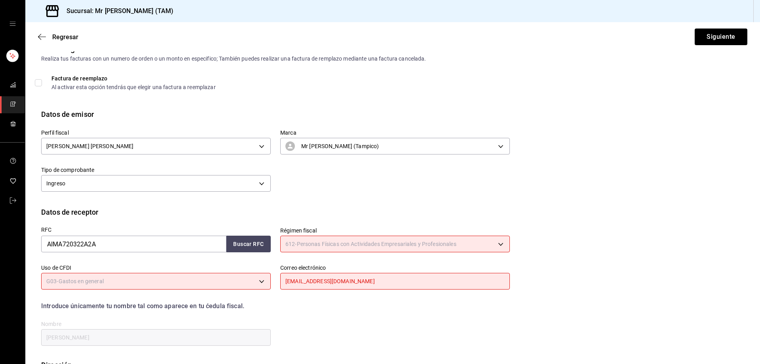
type input "612"
type input "G03"
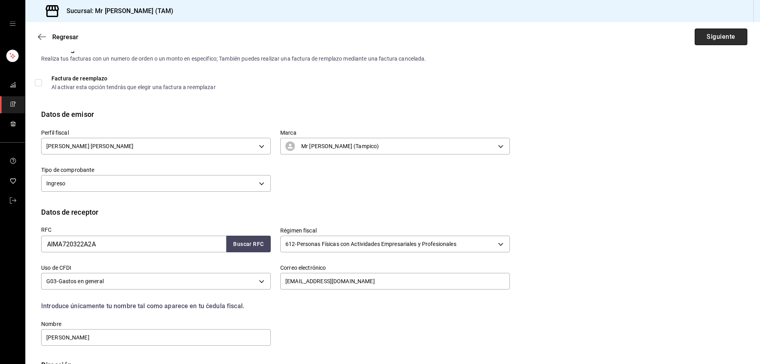
click at [728, 40] on button "Siguiente" at bounding box center [720, 36] width 53 height 17
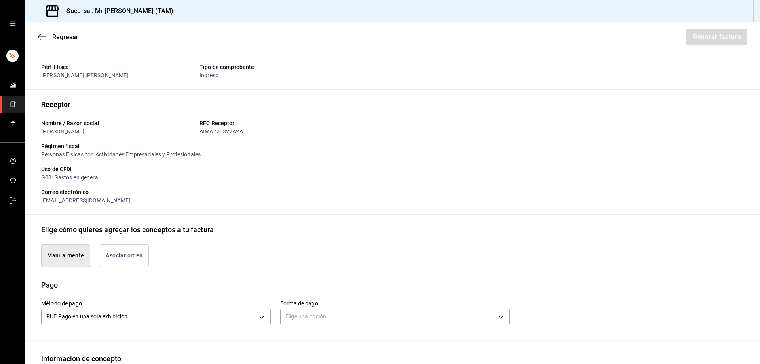
scroll to position [173, 0]
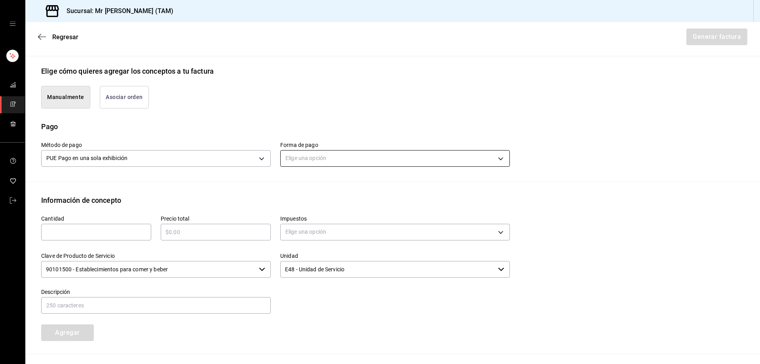
click at [337, 161] on body "Sucursal: Mr [PERSON_NAME] (TAM) Regresar Generar factura Emisor Perfil fiscal …" at bounding box center [380, 182] width 760 height 364
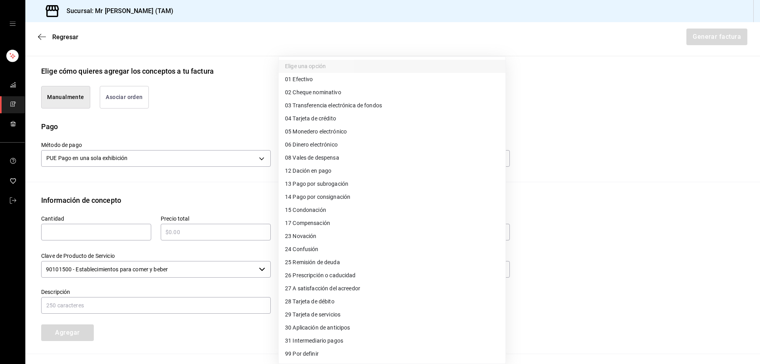
click at [329, 123] on li "04 Tarjeta de crédito" at bounding box center [392, 118] width 227 height 13
type input "04"
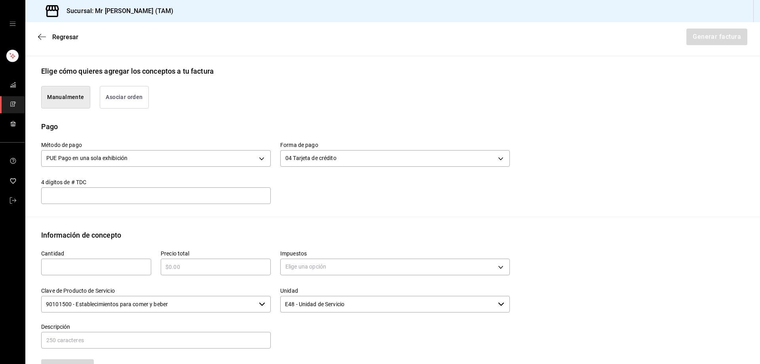
click at [146, 200] on input "text" at bounding box center [155, 195] width 229 height 9
click at [121, 263] on input "text" at bounding box center [96, 266] width 110 height 9
type input "1"
type input "$1125"
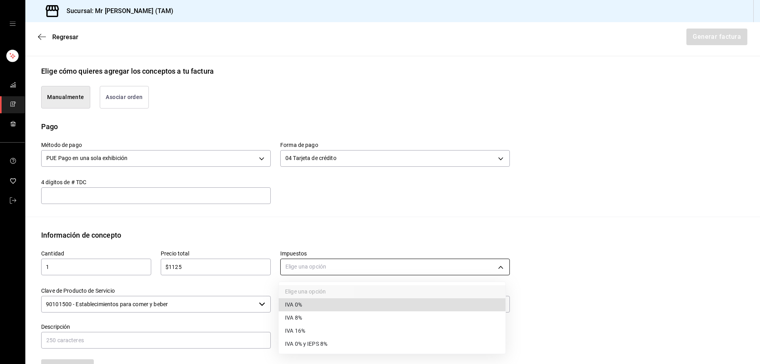
click at [300, 262] on body "Sucursal: Mr [PERSON_NAME] (TAM) Regresar Generar factura Emisor Perfil fiscal …" at bounding box center [380, 182] width 760 height 364
click at [297, 331] on span "IVA 16%" at bounding box center [295, 330] width 20 height 8
type input "IVA_16"
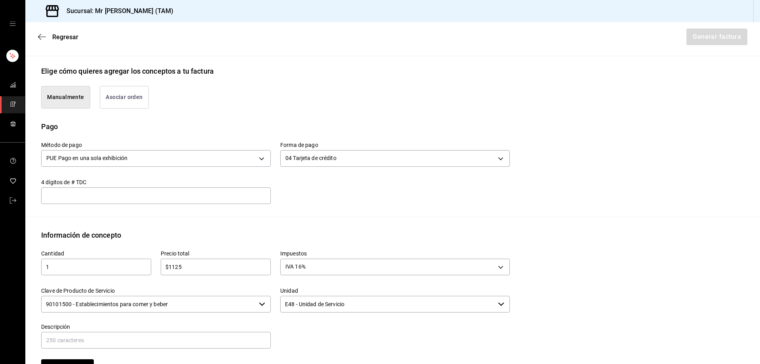
click at [191, 298] on input "90101500 - Establecimientos para comer y beber" at bounding box center [148, 304] width 214 height 17
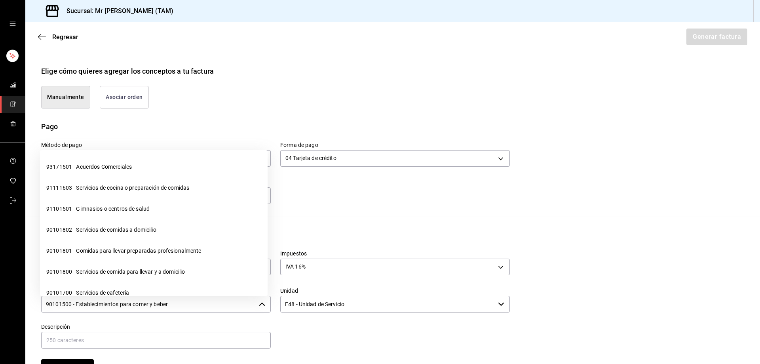
click at [191, 298] on input "90101500 - Establecimientos para comer y beber" at bounding box center [148, 304] width 214 height 17
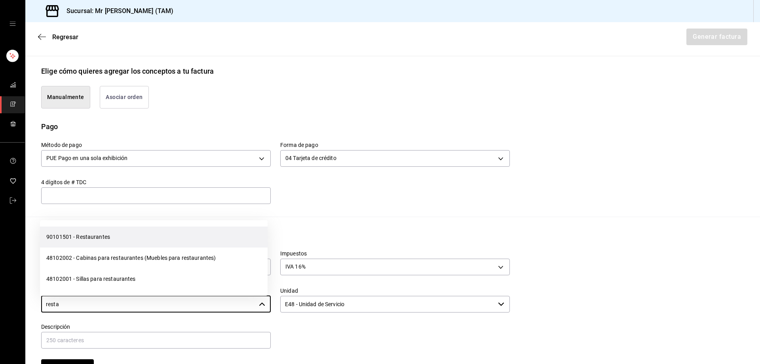
click at [128, 241] on li "90101501 - Restaurantes" at bounding box center [154, 236] width 228 height 21
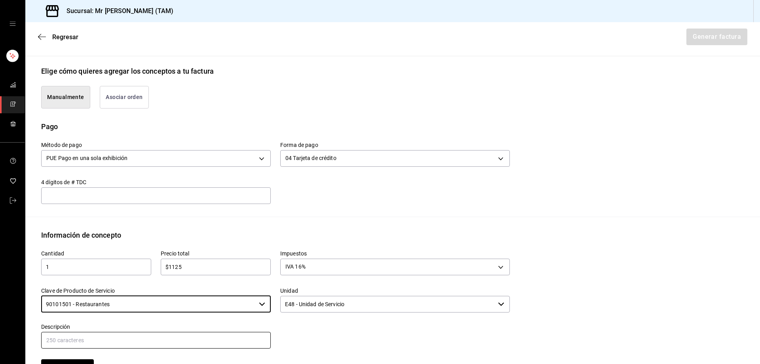
type input "90101501 - Restaurantes"
click at [209, 338] on input "text" at bounding box center [155, 340] width 229 height 17
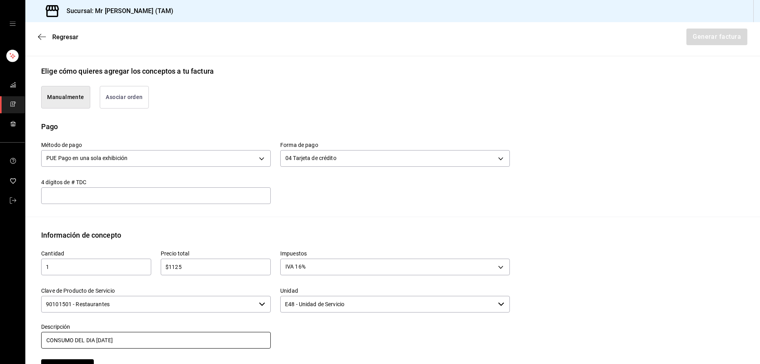
click at [99, 337] on input "CONSUMO DEL DIA [DATE]" at bounding box center [155, 340] width 229 height 17
type input "CONSUMO DEL DIA [DATE]"
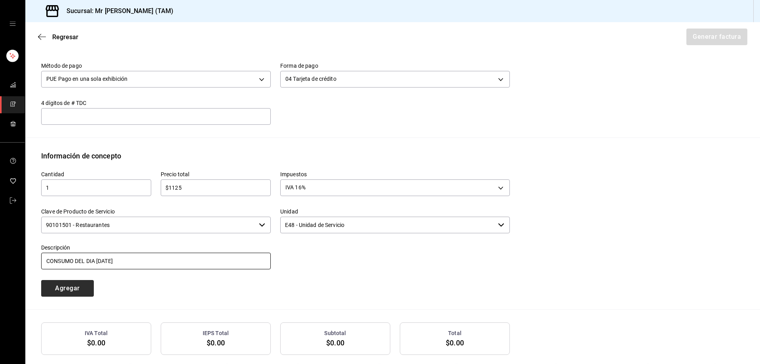
scroll to position [291, 0]
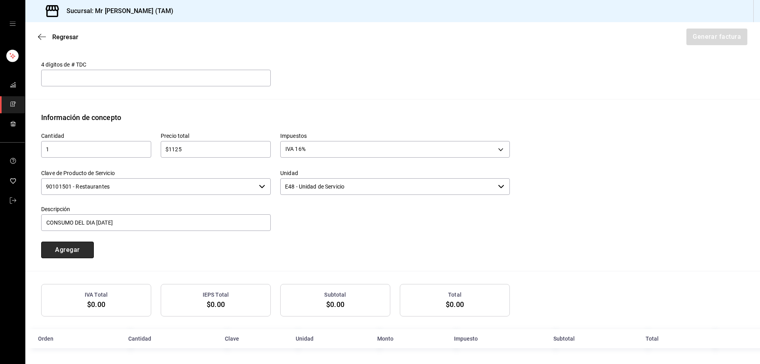
click at [77, 249] on button "Agregar" at bounding box center [67, 249] width 53 height 17
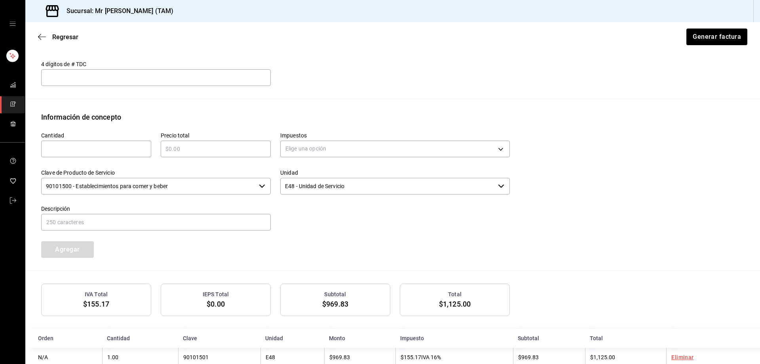
click at [113, 152] on input "text" at bounding box center [96, 148] width 110 height 9
type input "1"
click at [179, 146] on input "text" at bounding box center [216, 148] width 110 height 9
type input "$112.50"
click at [331, 155] on body "Sucursal: Mr [PERSON_NAME] (TAM) Regresar Generar factura Emisor Perfil fiscal …" at bounding box center [380, 182] width 760 height 364
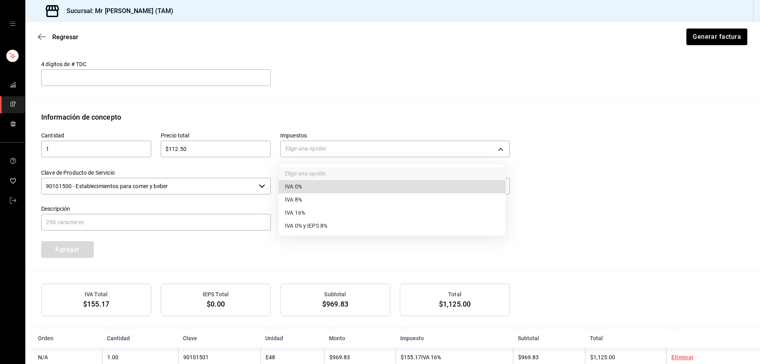
click at [298, 190] on span "IVA 0%" at bounding box center [293, 186] width 17 height 8
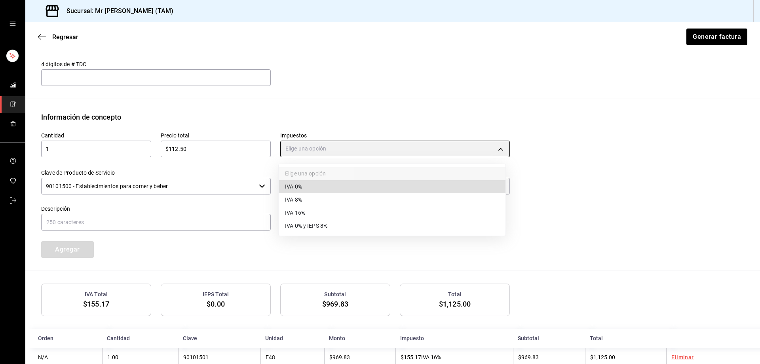
type input "IVA_0"
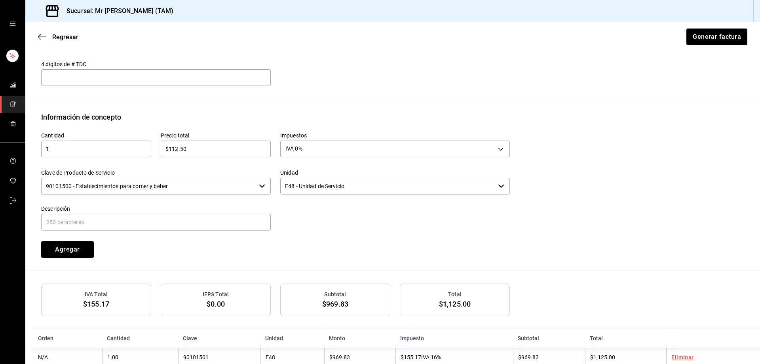
click at [233, 184] on input "90101500 - Establecimientos para comer y beber" at bounding box center [148, 186] width 214 height 17
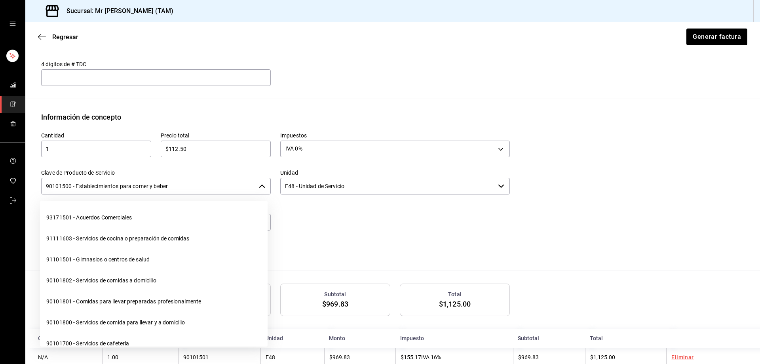
click at [233, 184] on input "90101500 - Establecimientos para comer y beber" at bounding box center [148, 186] width 214 height 17
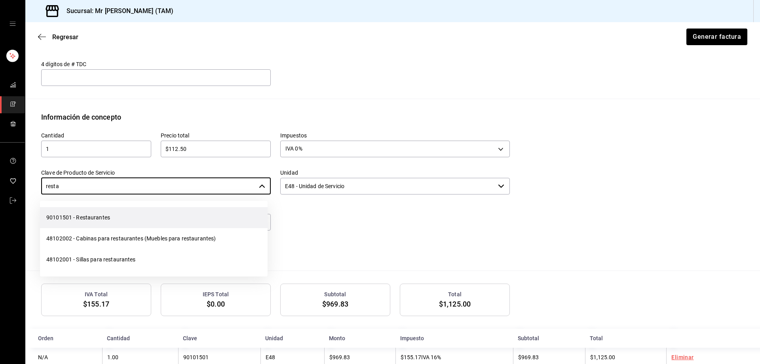
click at [179, 219] on li "90101501 - Restaurantes" at bounding box center [154, 217] width 228 height 21
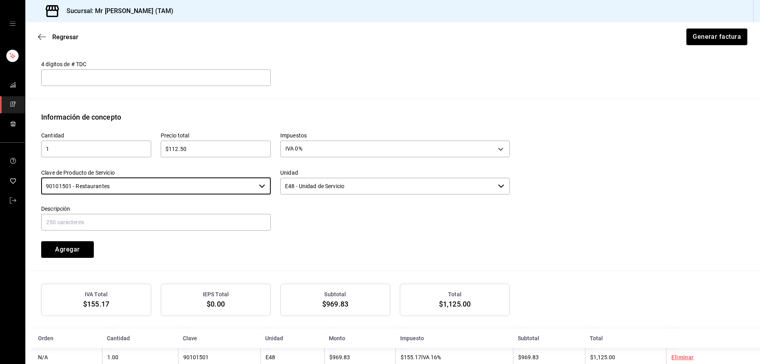
type input "90101501 - Restaurantes"
click at [179, 219] on input "text" at bounding box center [155, 222] width 229 height 17
type input "PROPINA"
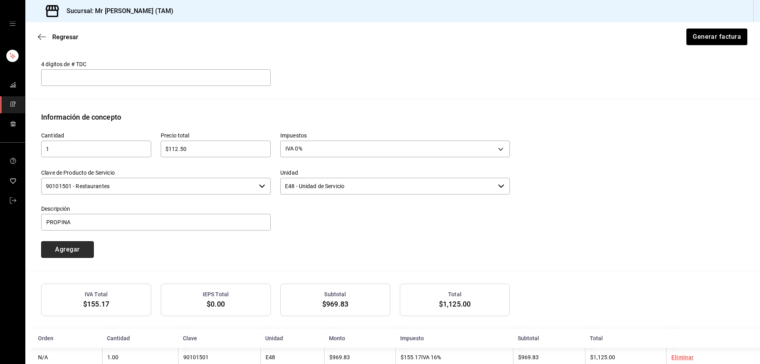
click at [65, 244] on button "Agregar" at bounding box center [67, 249] width 53 height 17
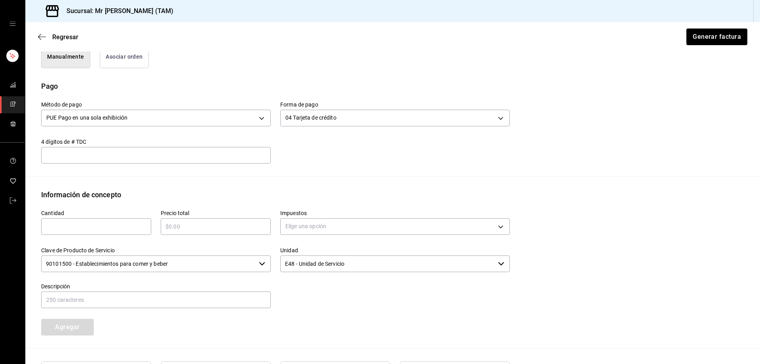
scroll to position [212, 0]
click at [720, 36] on button "Generar factura" at bounding box center [716, 36] width 62 height 17
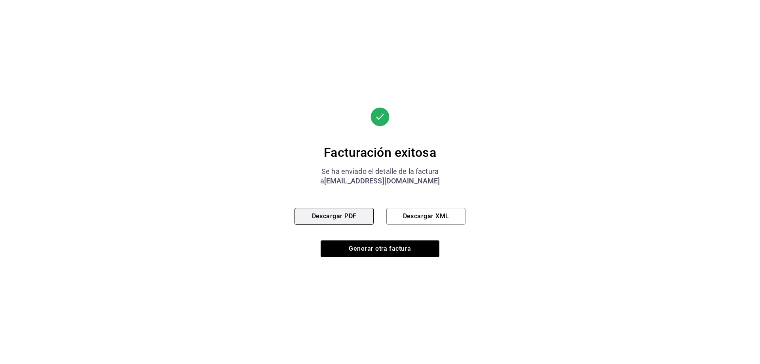
click at [334, 219] on button "Descargar PDF" at bounding box center [333, 216] width 79 height 17
click at [438, 210] on button "Descargar XML" at bounding box center [425, 216] width 79 height 17
